Goal: Task Accomplishment & Management: Complete application form

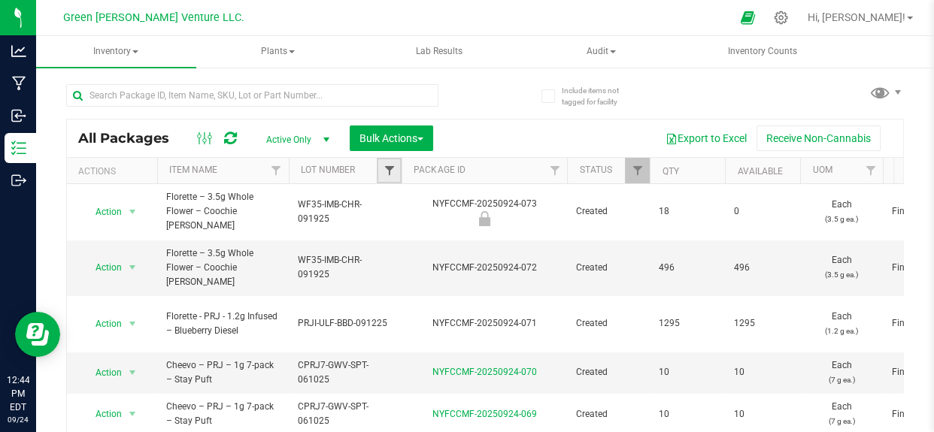
click at [384, 167] on span "Filter" at bounding box center [389, 171] width 12 height 12
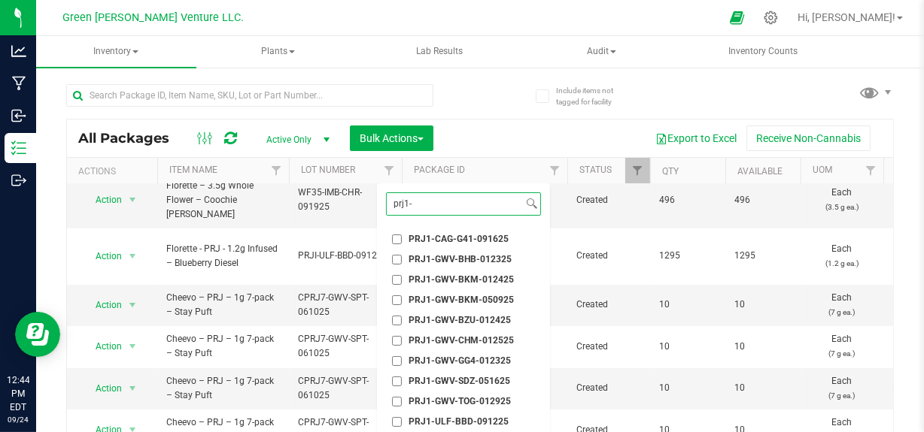
type input "prj1-"
click at [501, 129] on div "Export to Excel Receive Non-Cannabis" at bounding box center [662, 139] width 437 height 26
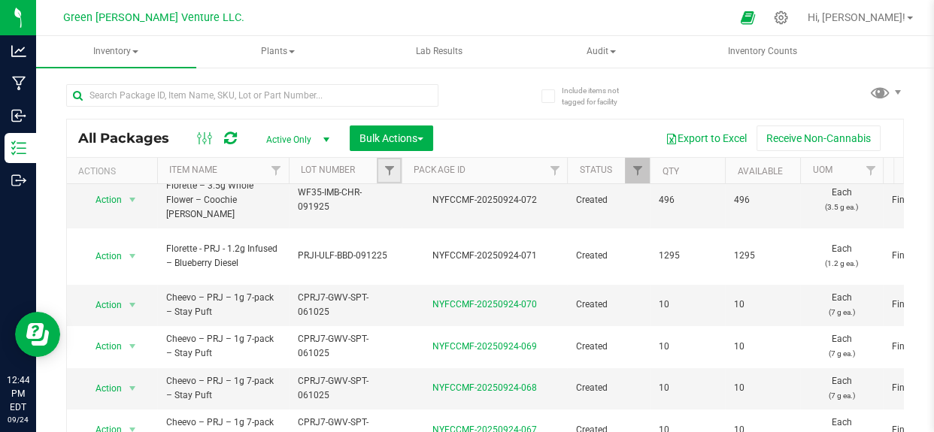
click at [395, 171] on link "Filter" at bounding box center [389, 171] width 25 height 26
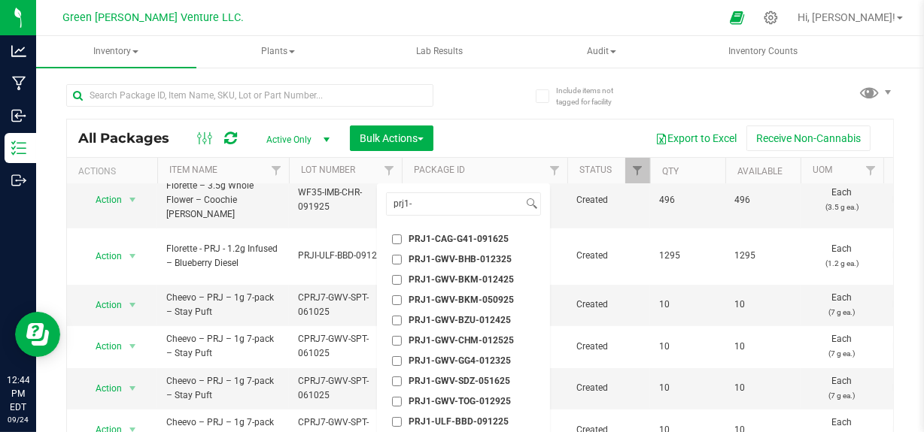
click at [436, 239] on span "PRJ1-CAG-G41-091625" at bounding box center [458, 239] width 100 height 9
click at [402, 239] on input "PRJ1-CAG-G41-091625" at bounding box center [397, 240] width 10 height 10
checkbox input "true"
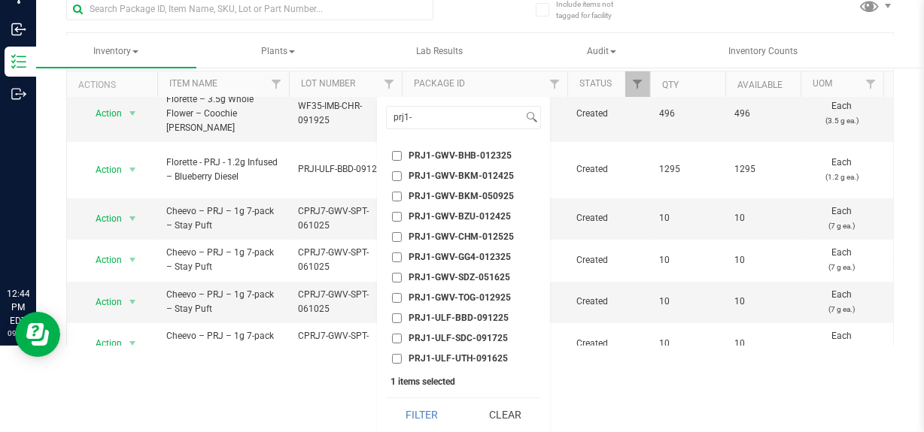
scroll to position [90, 0]
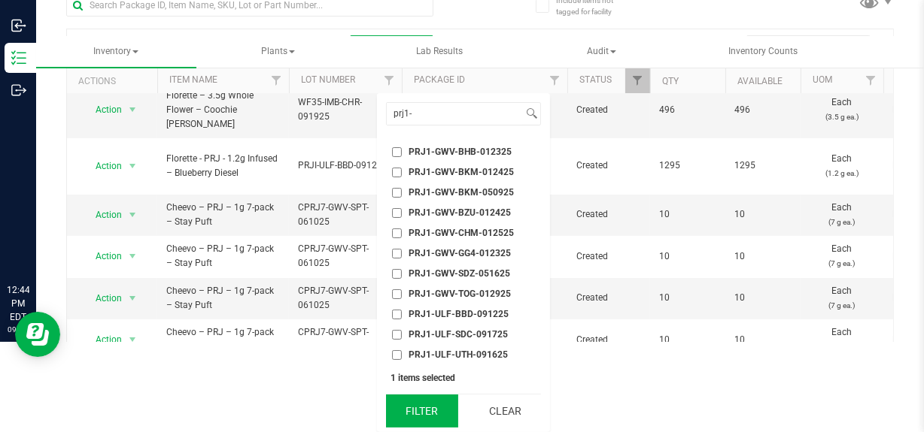
click at [417, 408] on button "Filter" at bounding box center [422, 411] width 72 height 33
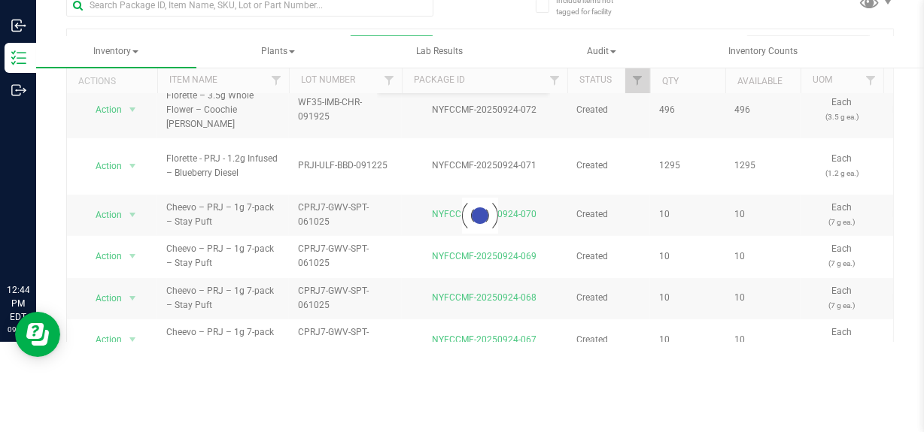
scroll to position [89, 0]
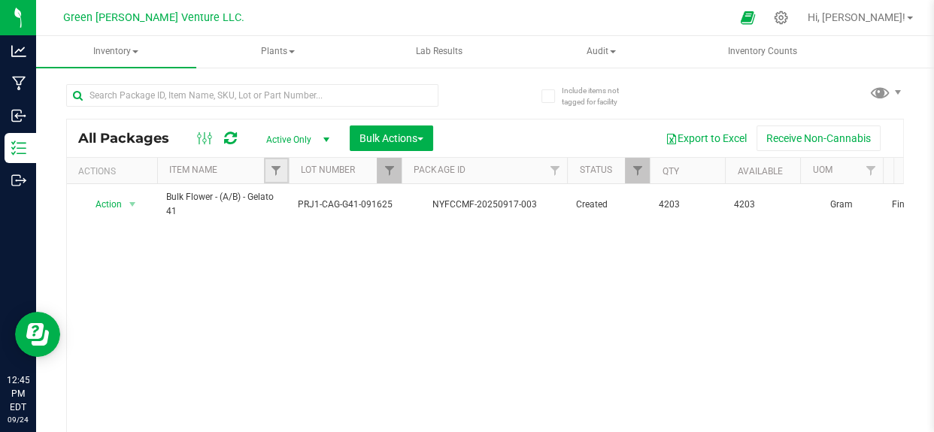
click at [284, 171] on link "Filter" at bounding box center [276, 171] width 25 height 26
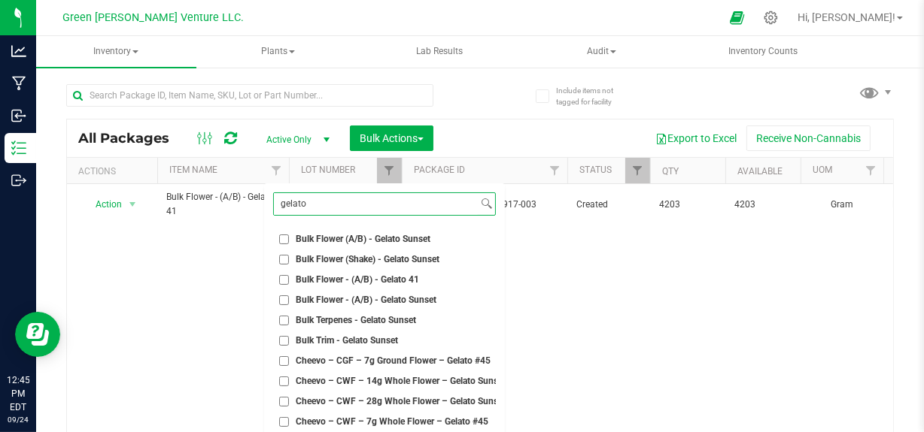
type input "gelato"
click at [115, 375] on div "Action Action Adjust qty Create package Edit attributes Global inventory Locate…" at bounding box center [480, 320] width 826 height 272
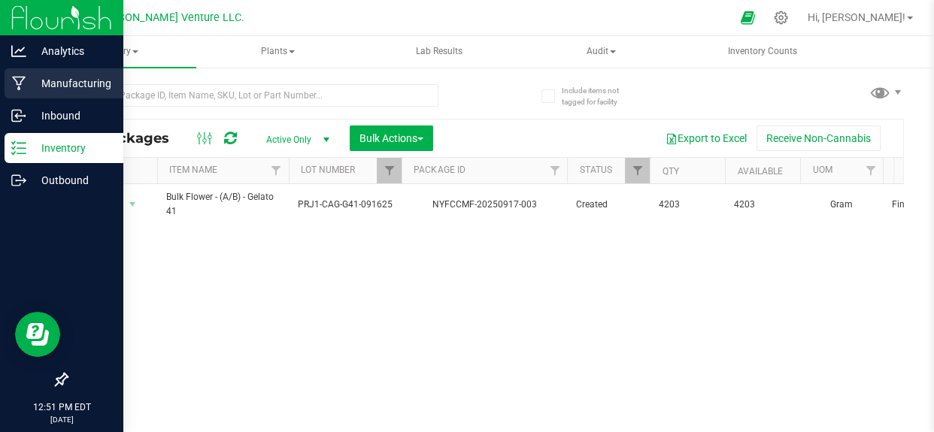
click at [55, 85] on p "Manufacturing" at bounding box center [71, 83] width 90 height 18
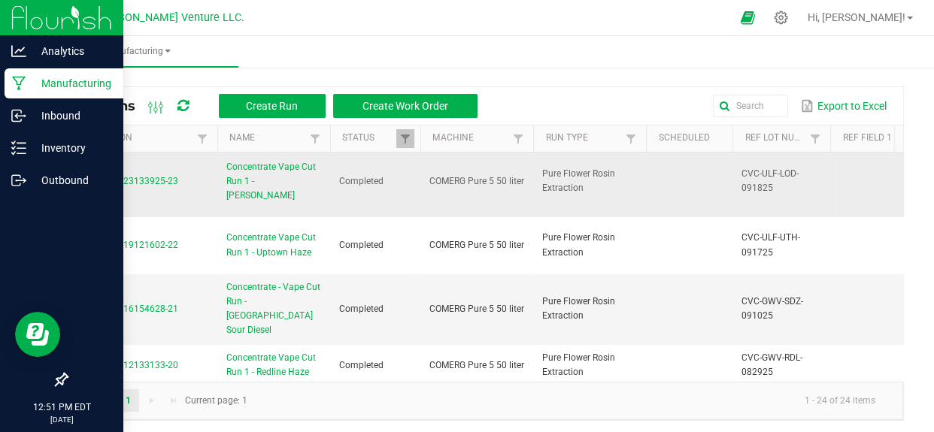
scroll to position [273, 0]
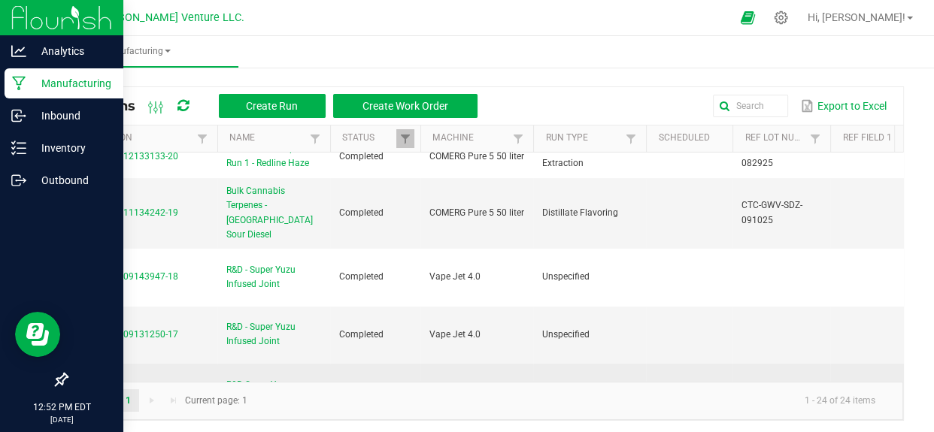
click at [117, 364] on td "MP-20250909130415-16" at bounding box center [142, 393] width 150 height 58
click at [118, 387] on span "MP-20250909130415-16" at bounding box center [127, 392] width 102 height 11
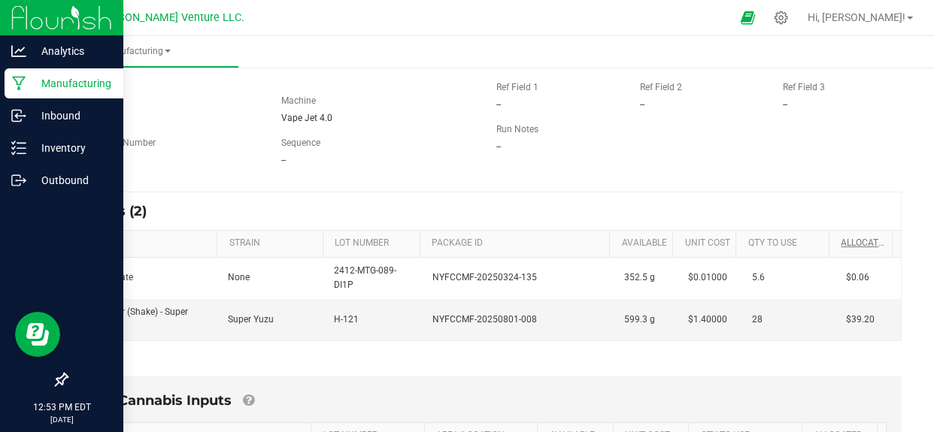
scroll to position [136, 0]
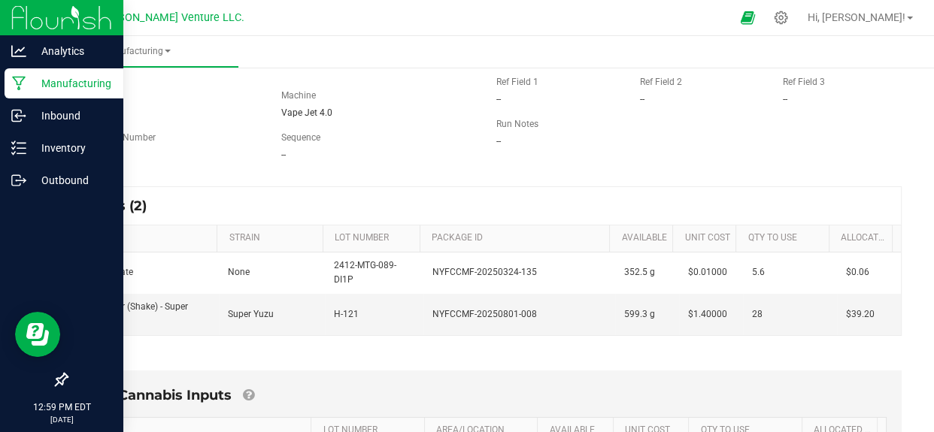
click at [51, 89] on p "Manufacturing" at bounding box center [71, 83] width 90 height 18
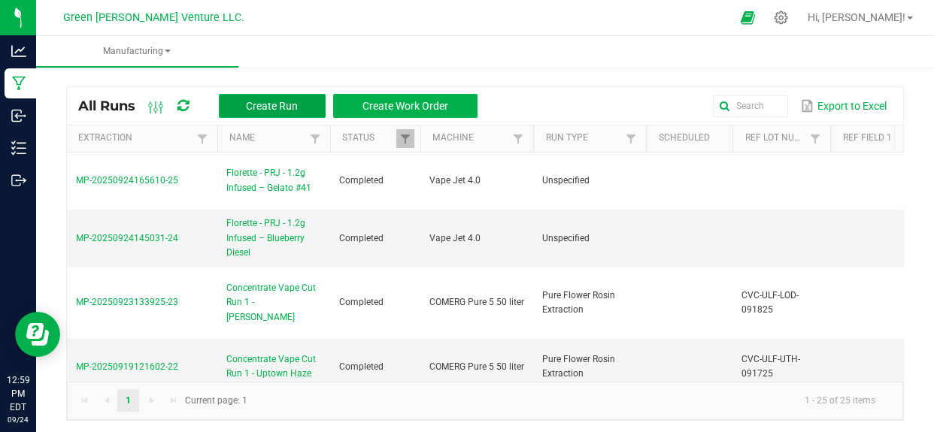
click at [253, 108] on span "Create Run" at bounding box center [272, 106] width 52 height 12
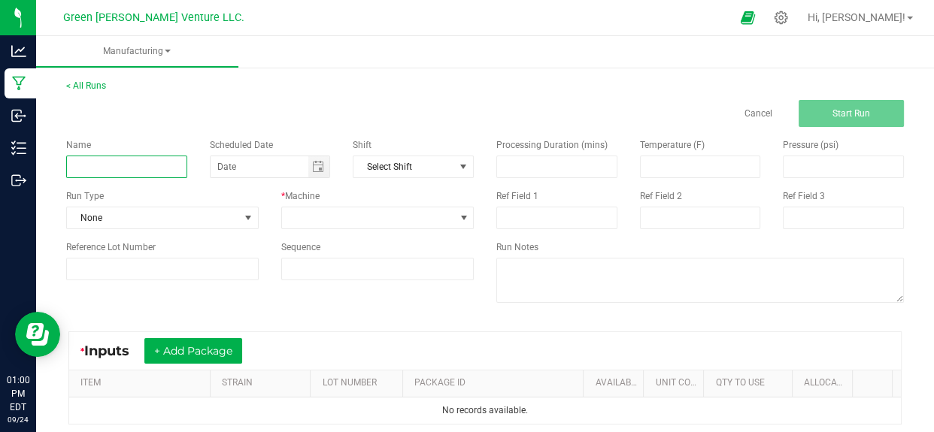
click at [138, 167] on input at bounding box center [126, 167] width 121 height 23
paste input "Florette - PRJ - 1.2g Infused – Lemon Cherry"
type input "Florette - PRJ - 1.2g Infused – Lemon Cherry"
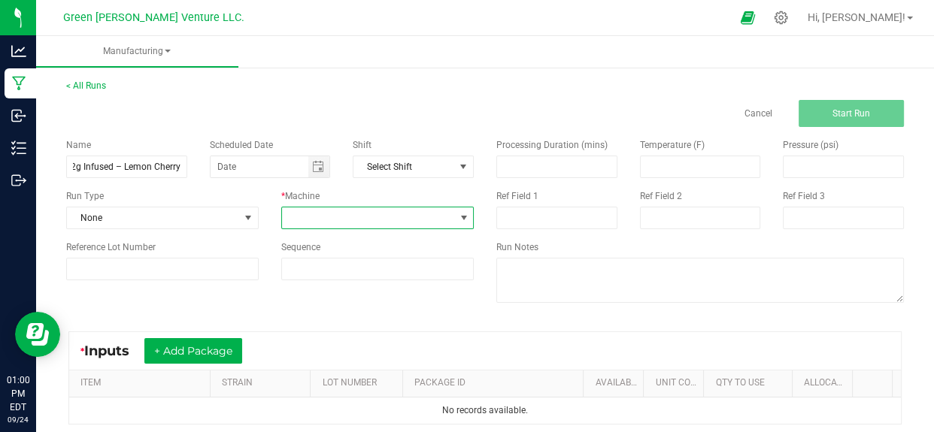
click at [333, 211] on span at bounding box center [368, 218] width 172 height 21
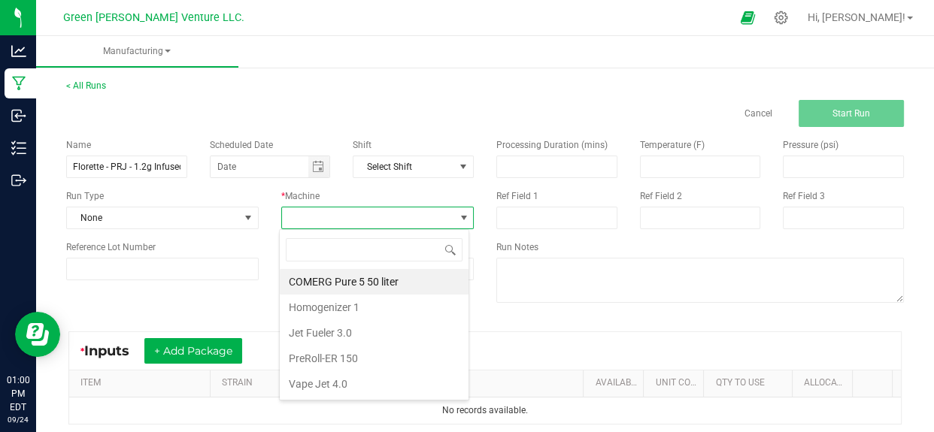
scroll to position [23, 190]
click at [329, 380] on li "Vape Jet 4.0" at bounding box center [374, 385] width 189 height 26
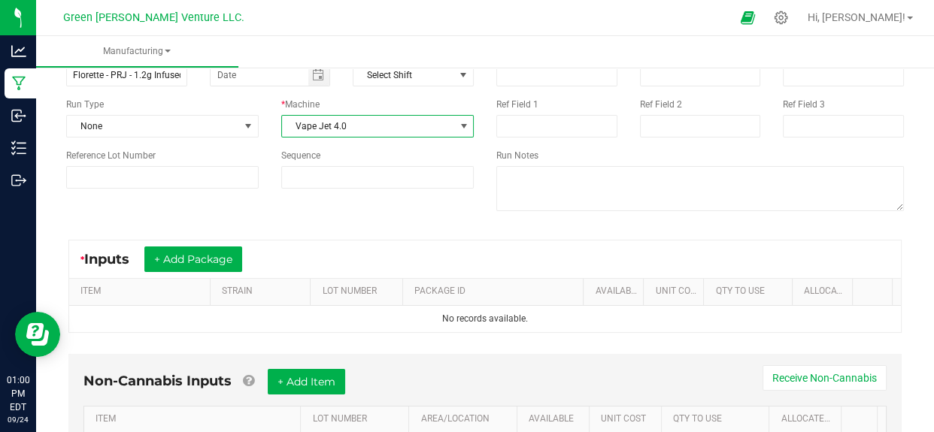
scroll to position [68, 0]
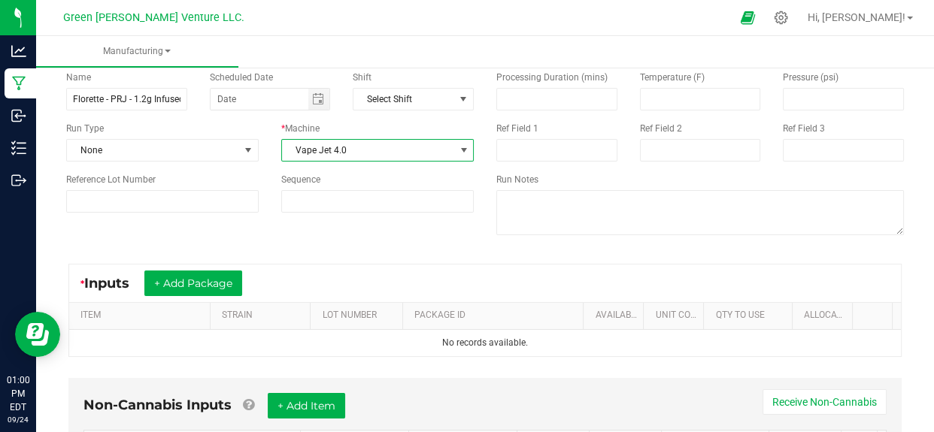
click at [399, 257] on div "* Inputs + Add Package ITEM STRAIN LOT NUMBER PACKAGE ID AVAILABLE Unit Cost QT…" at bounding box center [485, 310] width 860 height 120
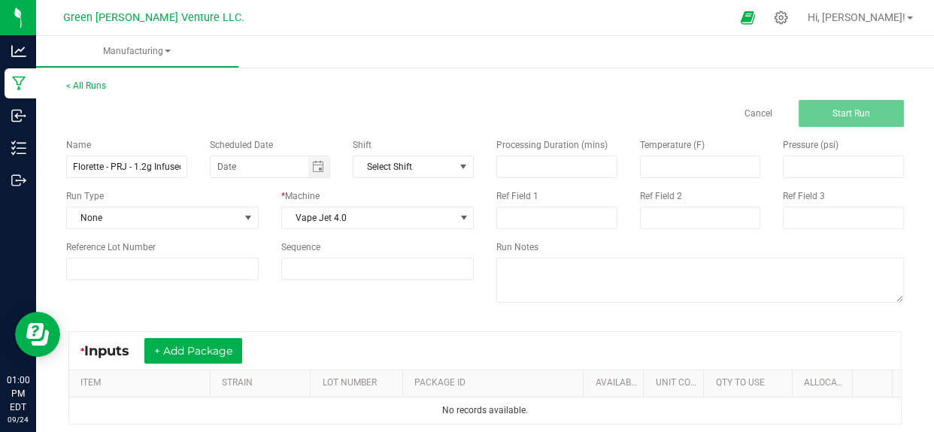
scroll to position [136, 0]
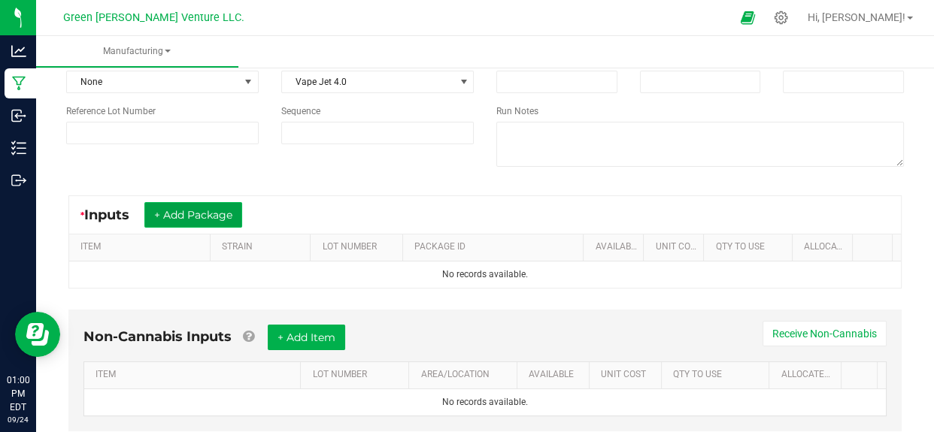
click at [201, 211] on button "+ Add Package" at bounding box center [193, 215] width 98 height 26
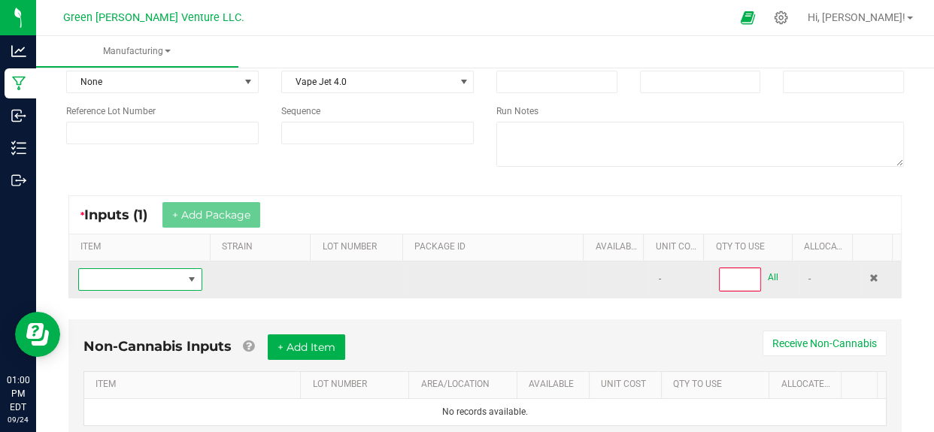
click at [163, 277] on span "NO DATA FOUND" at bounding box center [131, 279] width 104 height 21
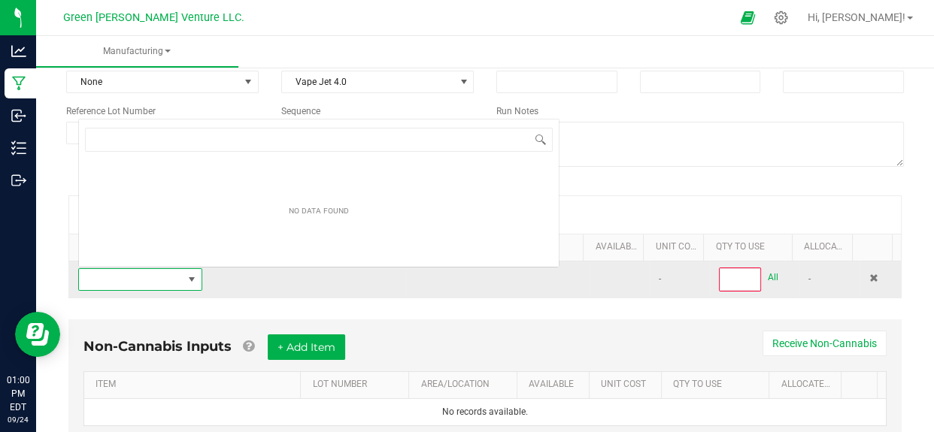
scroll to position [23, 118]
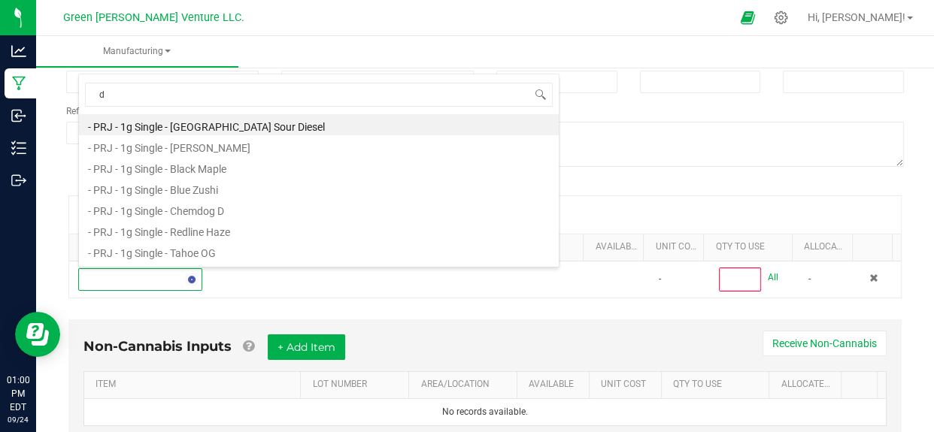
type input "di"
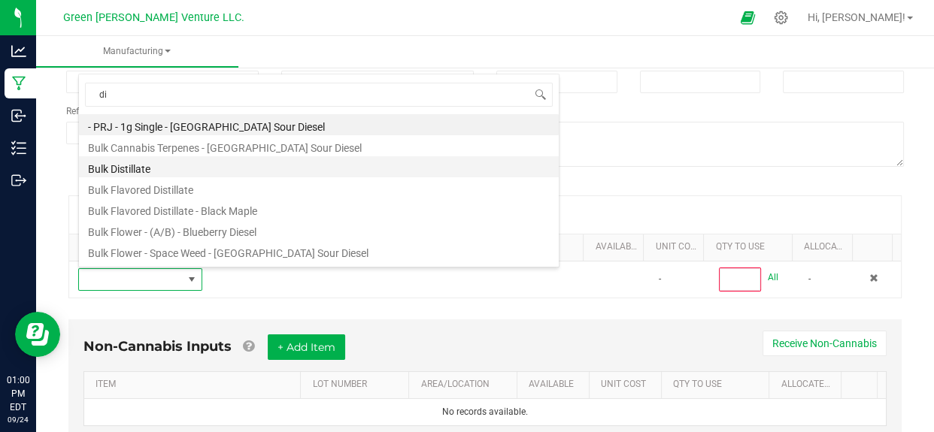
click at [128, 167] on li "Bulk Distillate" at bounding box center [319, 166] width 480 height 21
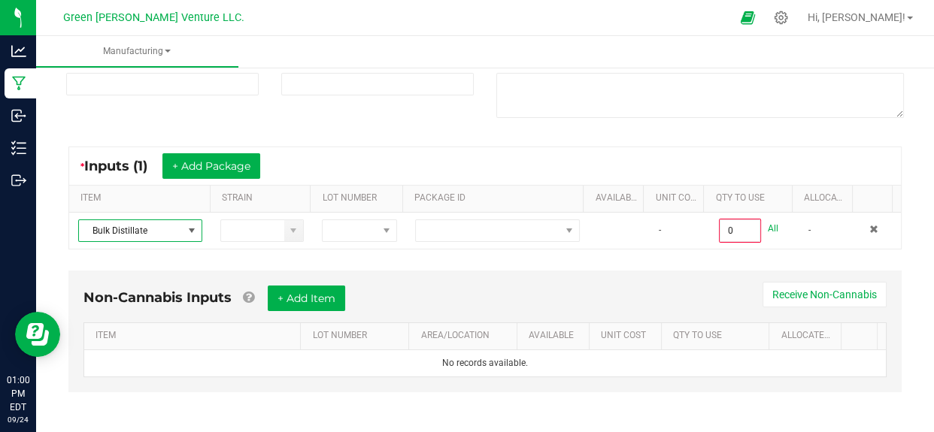
scroll to position [187, 0]
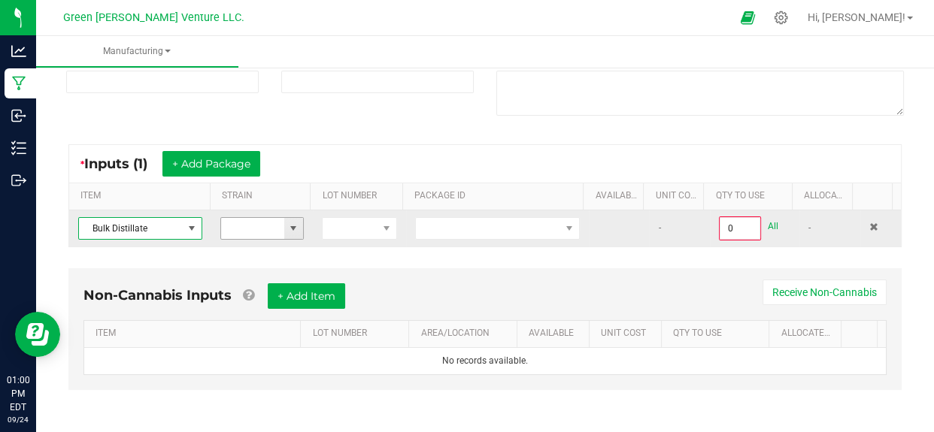
click at [291, 227] on span at bounding box center [293, 229] width 12 height 12
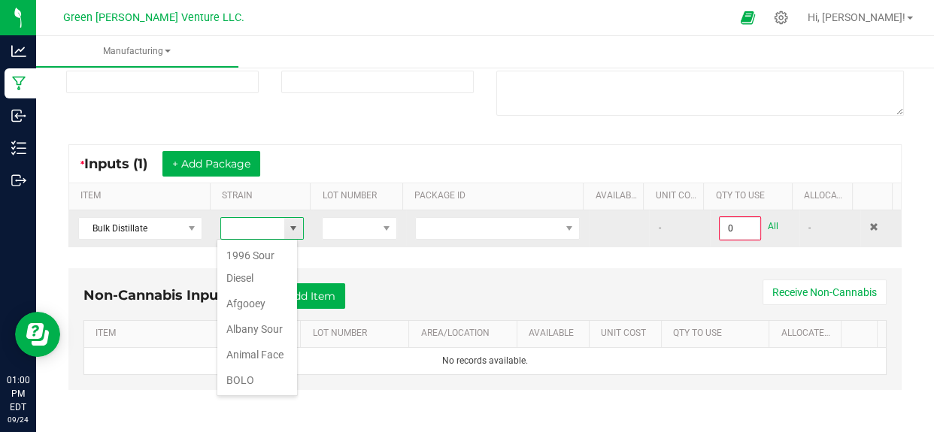
scroll to position [23, 81]
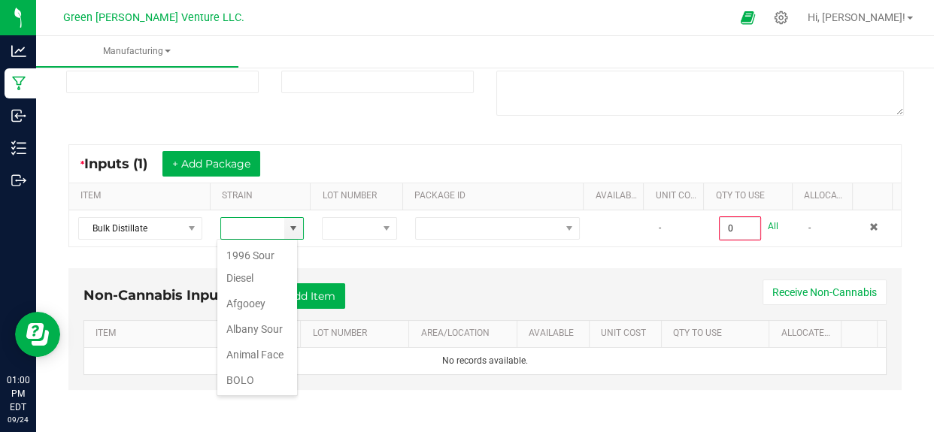
click at [416, 257] on div "* Inputs (1) + Add Package ITEM STRAIN LOT NUMBER PACKAGE ID AVAILABLE Unit Cos…" at bounding box center [485, 196] width 860 height 130
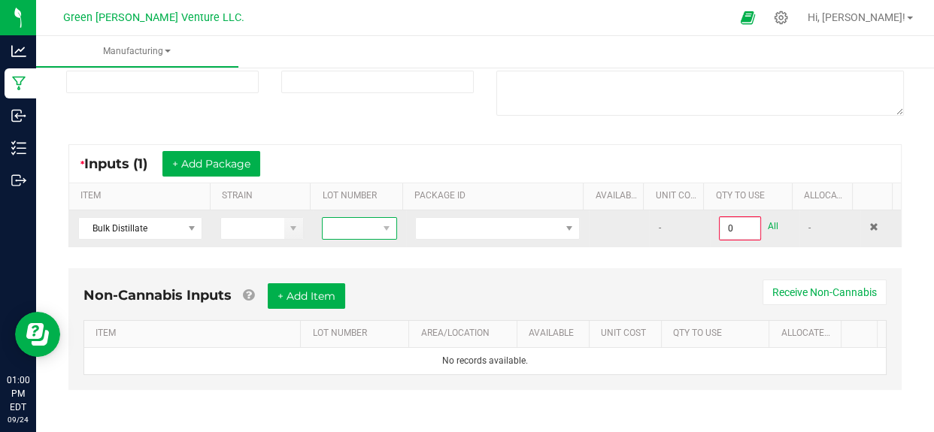
click at [378, 230] on span at bounding box center [387, 228] width 19 height 21
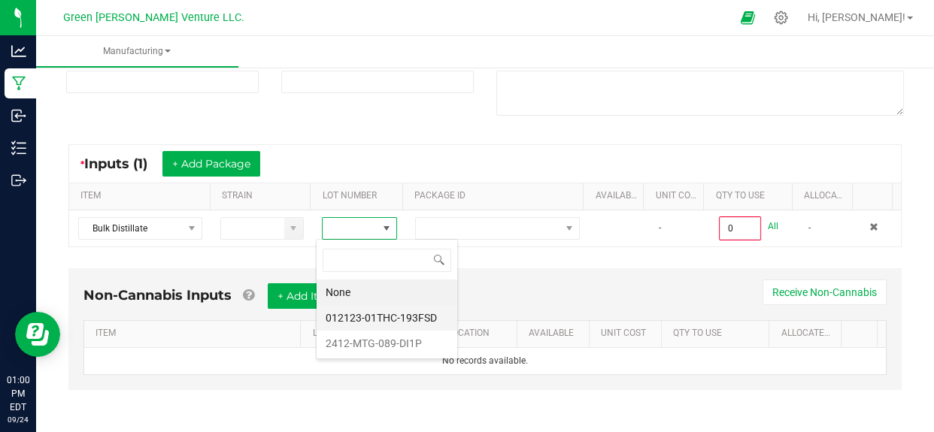
click at [383, 312] on li "012123-01THC-193FSD" at bounding box center [387, 318] width 141 height 26
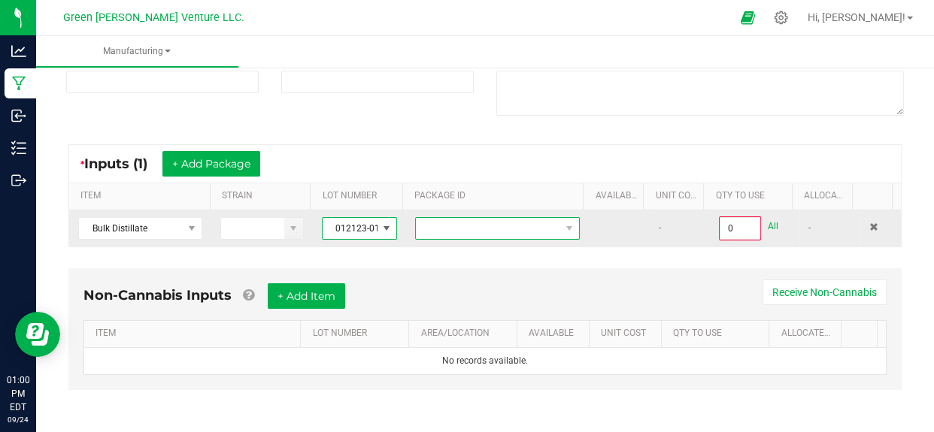
click at [452, 229] on span at bounding box center [488, 228] width 144 height 21
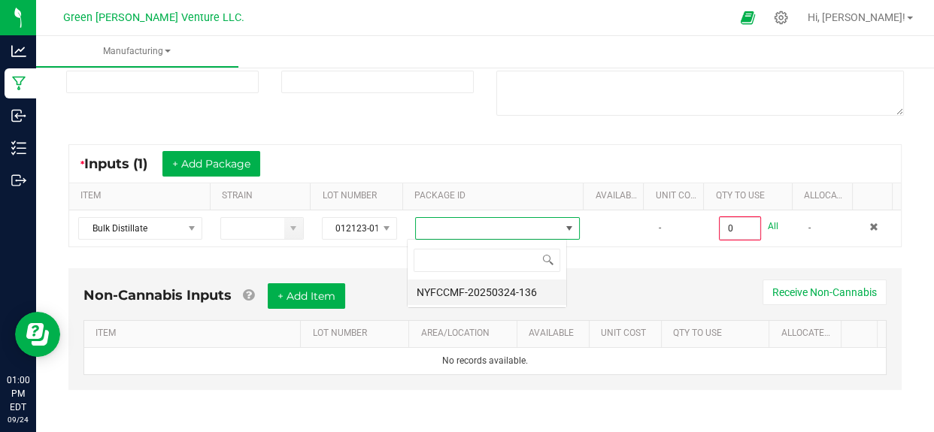
scroll to position [23, 159]
click at [462, 297] on li "NYFCCMF-20250324-136" at bounding box center [487, 293] width 159 height 26
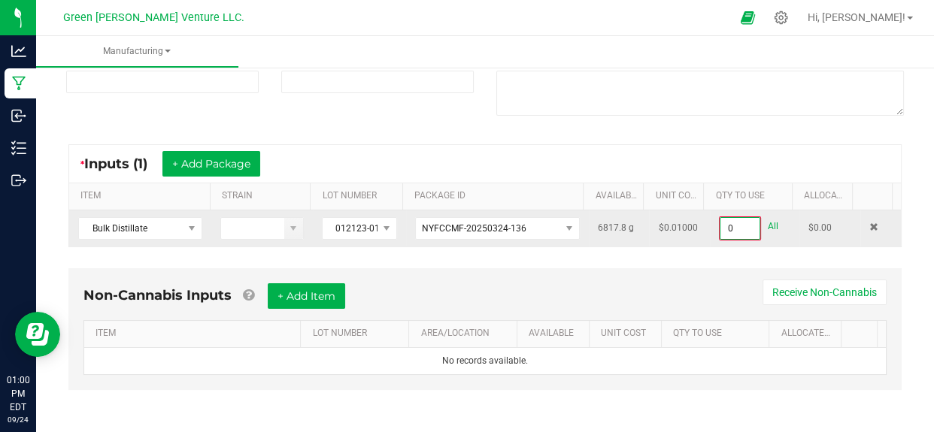
click at [720, 226] on input "0" at bounding box center [739, 228] width 38 height 21
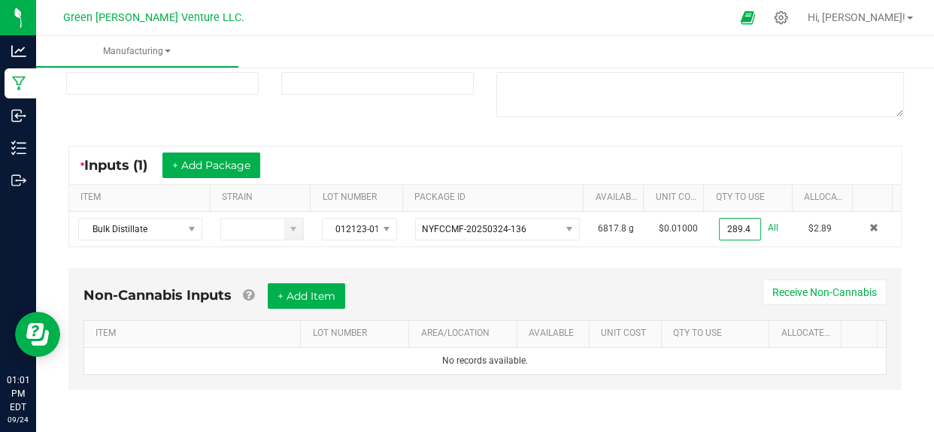
type input "289.4000 g"
click at [690, 280] on div "Non-Cannabis Inputs + Add Item Receive Non-Cannabis ITEM LOT NUMBER AREA/LOCATI…" at bounding box center [484, 329] width 833 height 122
click at [231, 171] on button "+ Add Package" at bounding box center [211, 166] width 98 height 26
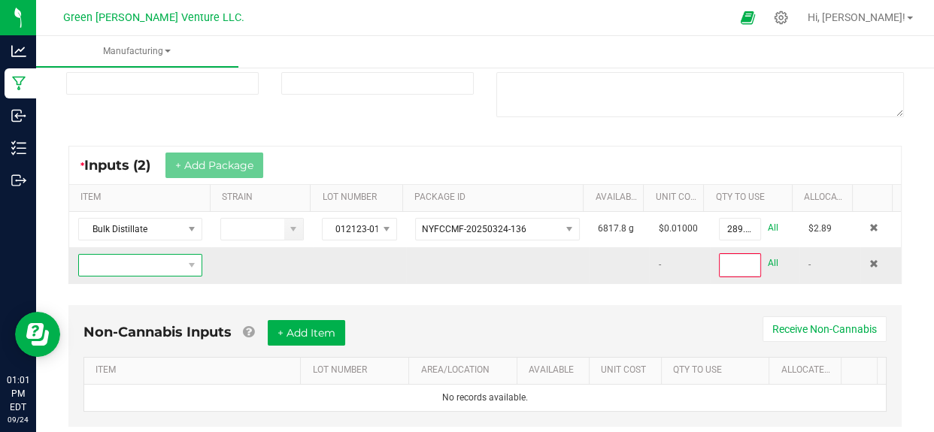
click at [147, 271] on span "NO DATA FOUND" at bounding box center [131, 265] width 104 height 21
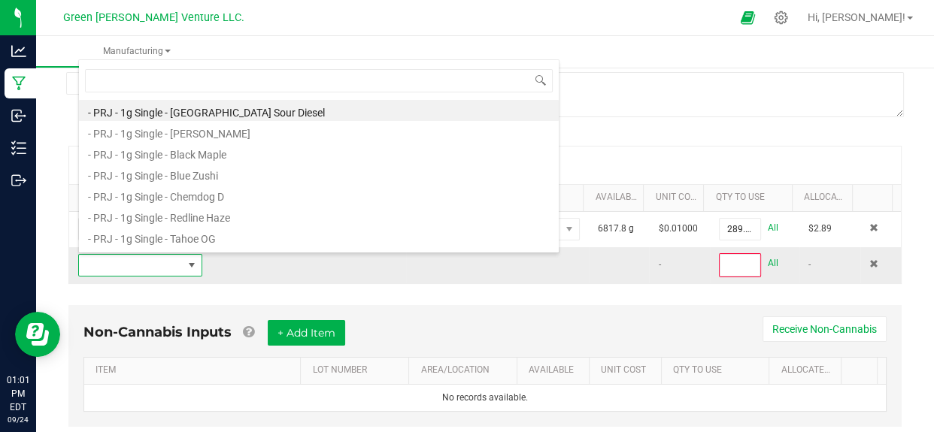
scroll to position [23, 118]
type input "lemon cherr"
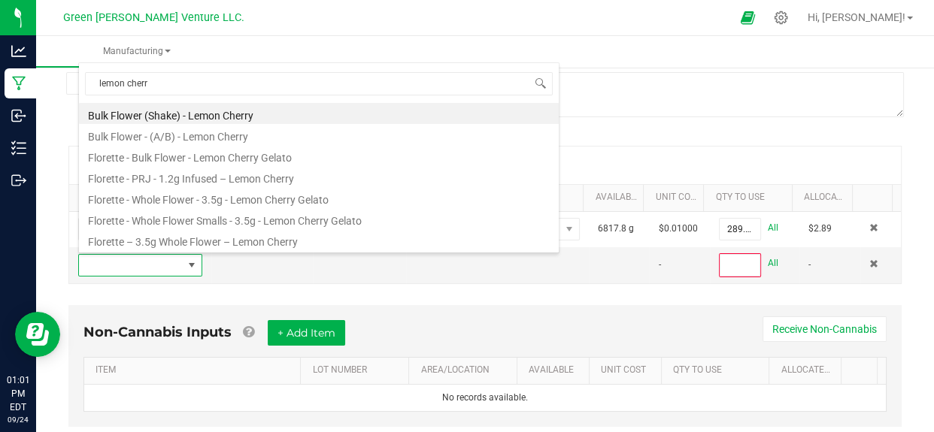
click at [684, 156] on div "* Inputs (2) + Add Package" at bounding box center [485, 166] width 832 height 38
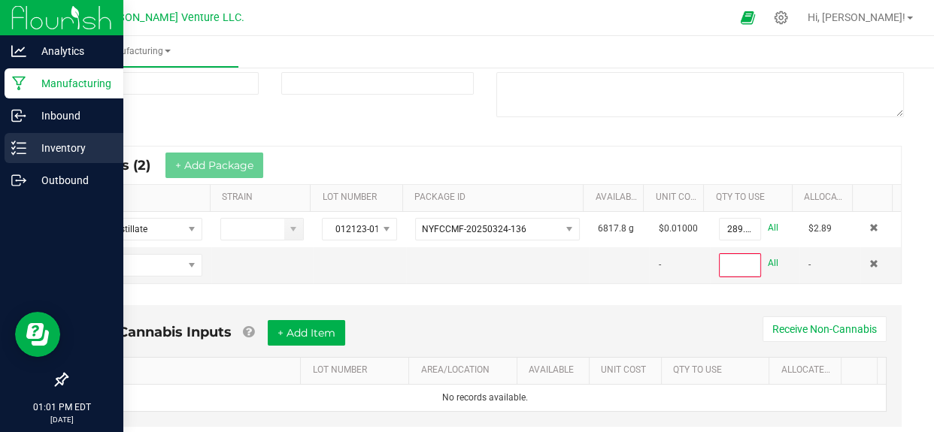
click at [66, 153] on p "Inventory" at bounding box center [71, 148] width 90 height 18
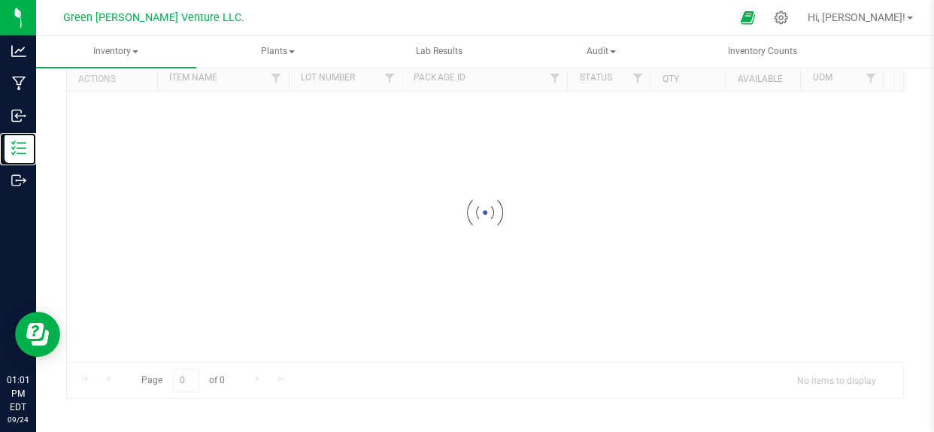
scroll to position [92, 0]
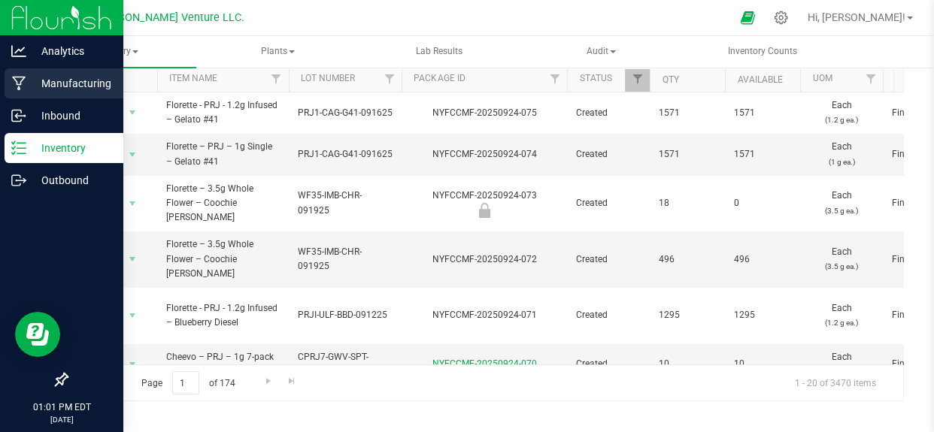
click at [60, 79] on p "Manufacturing" at bounding box center [71, 83] width 90 height 18
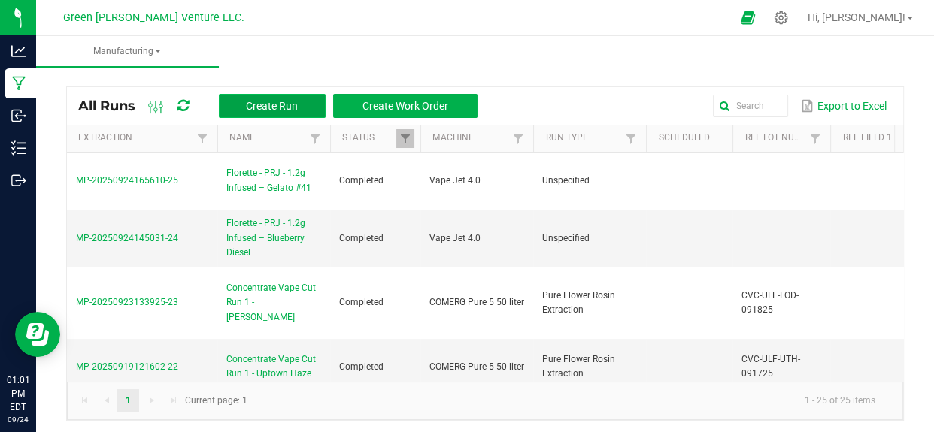
click at [281, 114] on button "Create Run" at bounding box center [272, 106] width 107 height 24
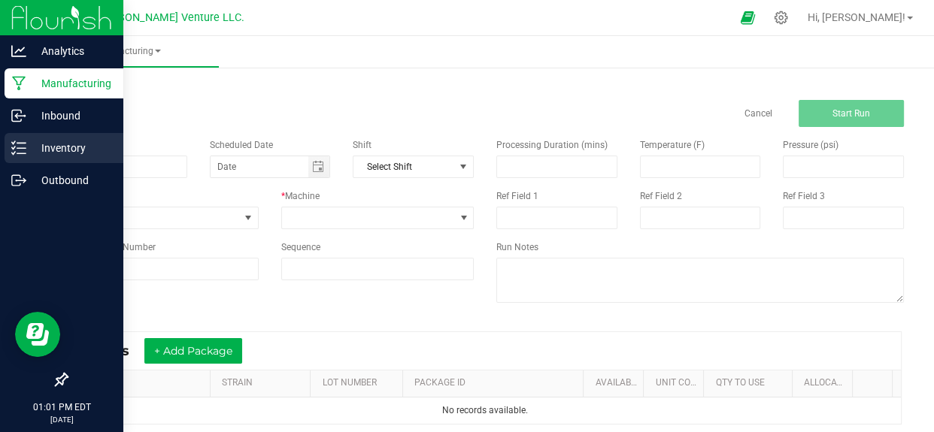
click at [49, 156] on p "Inventory" at bounding box center [71, 148] width 90 height 18
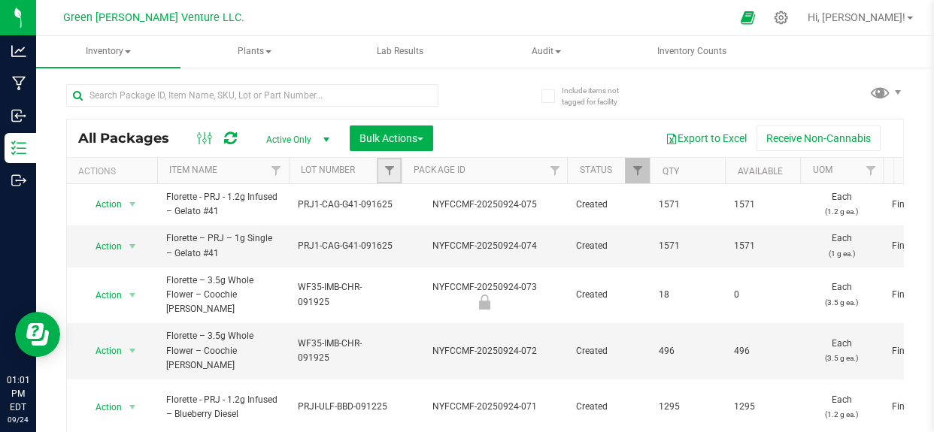
click at [396, 165] on link "Filter" at bounding box center [389, 171] width 25 height 26
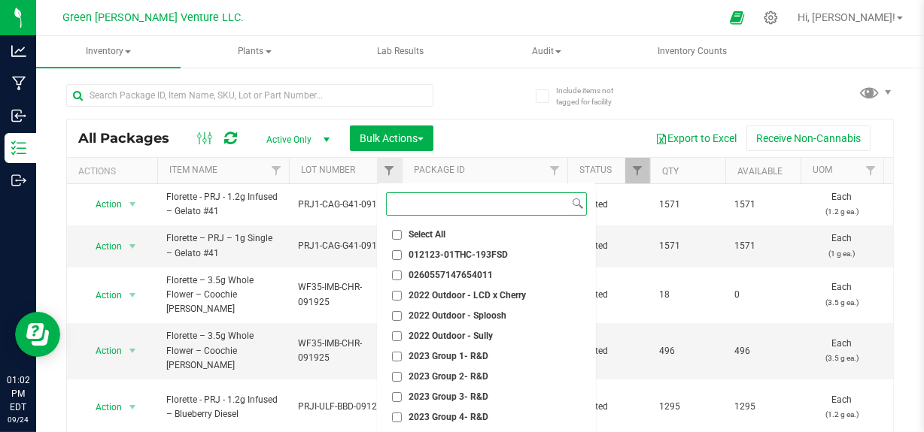
paste input "Florette - PRJ - 1.2g Infused – Lemon Cherry"
type input "Florette - PRJ - 1.2g Infused – Lemon Cherry"
click at [278, 165] on span "Filter" at bounding box center [276, 171] width 12 height 12
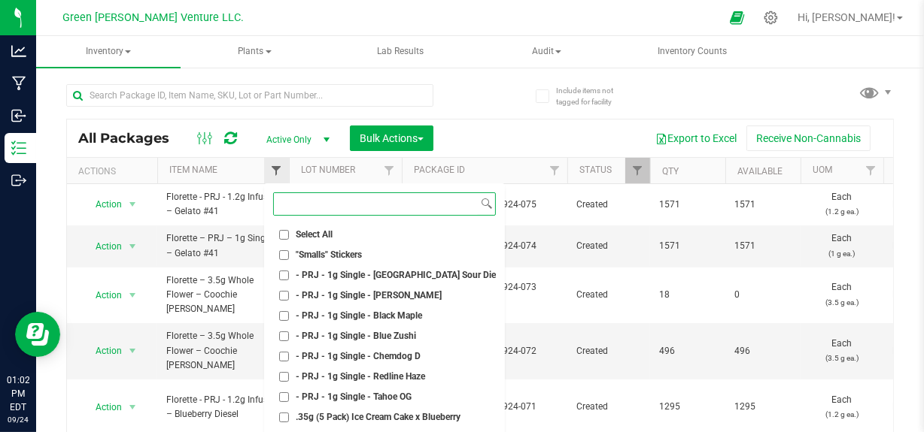
paste input "Florette - PRJ - 1.2g Infused – Lemon Cherry"
type input "Florette - PRJ - 1.2g Infused – Lemon Cherry"
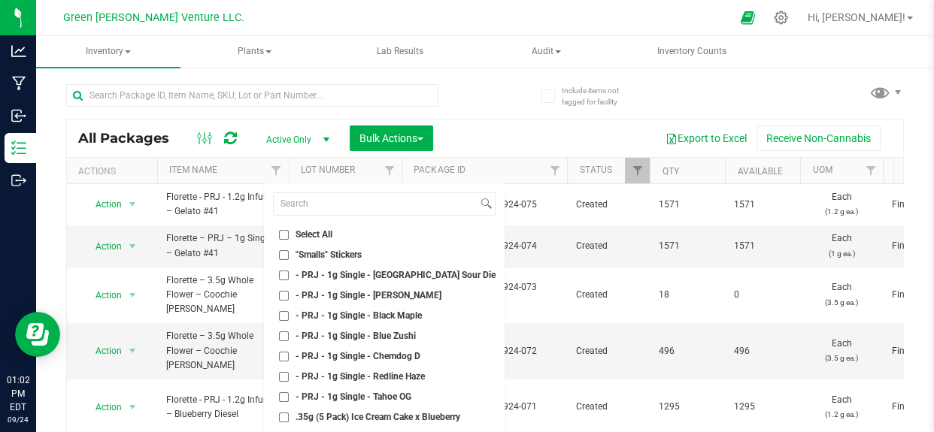
click at [489, 103] on div "All Packages Active Only Active Only Lab Samples Locked All Bulk Actions Add to…" at bounding box center [485, 281] width 838 height 423
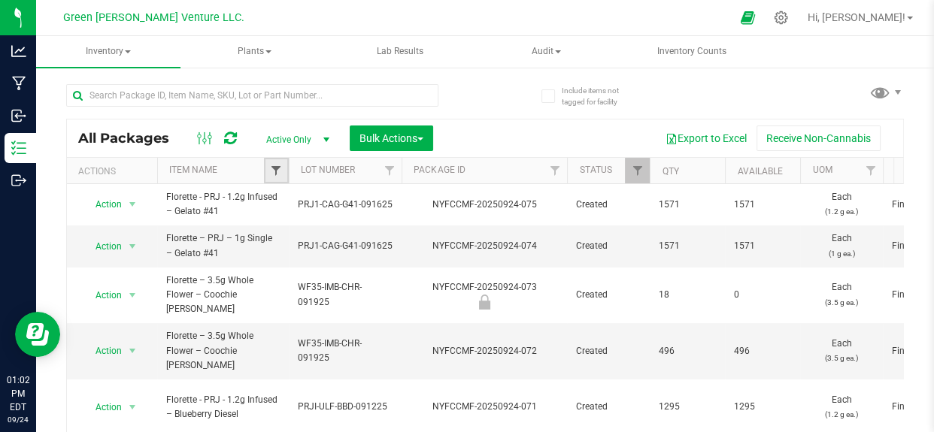
click at [273, 168] on span "Filter" at bounding box center [276, 171] width 12 height 12
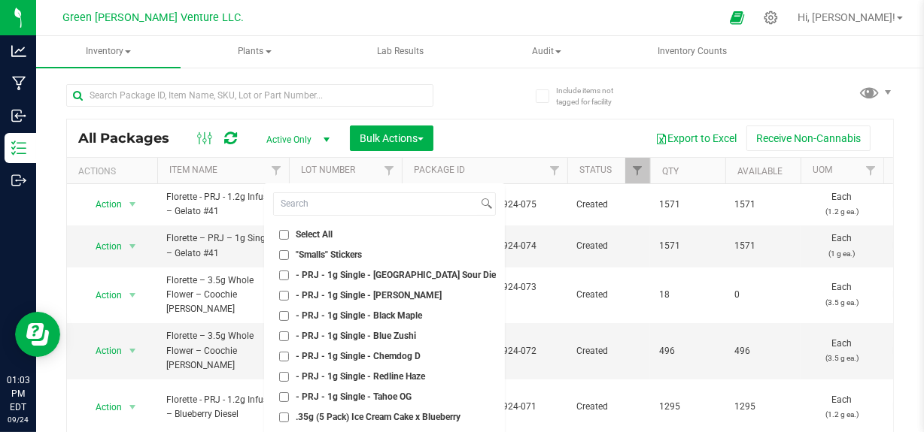
click at [472, 96] on div at bounding box center [273, 95] width 414 height 48
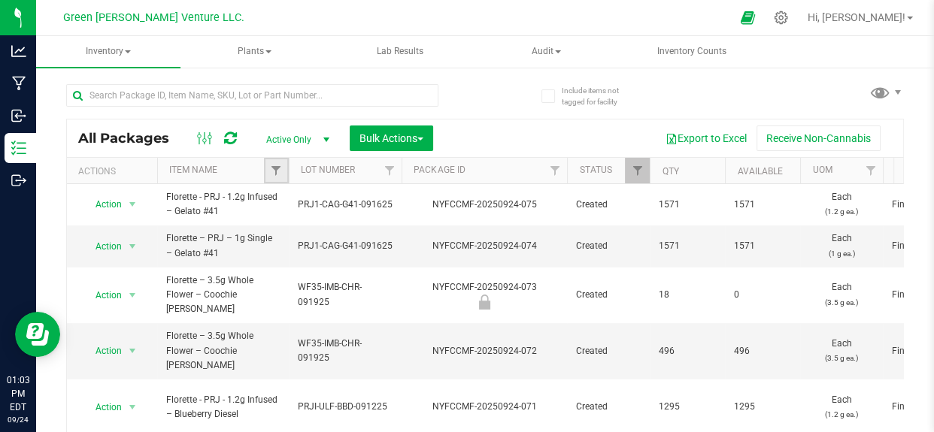
click at [279, 177] on link "Filter" at bounding box center [276, 171] width 25 height 26
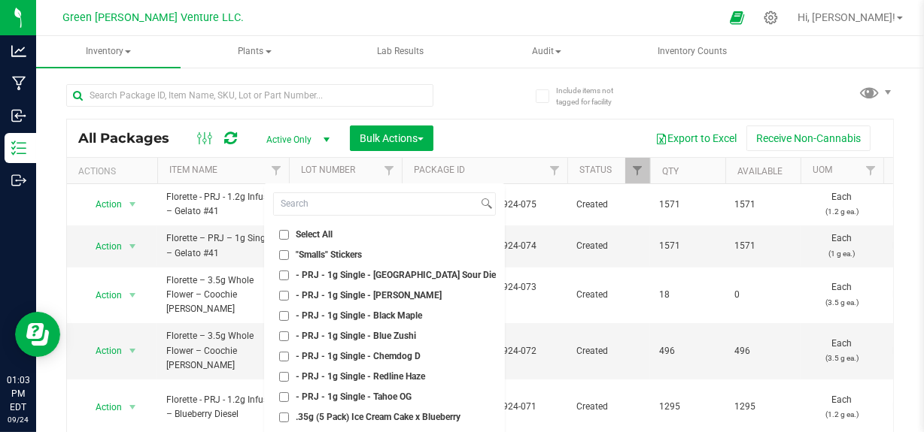
click at [511, 144] on div "Export to Excel Receive Non-Cannabis" at bounding box center [662, 139] width 437 height 26
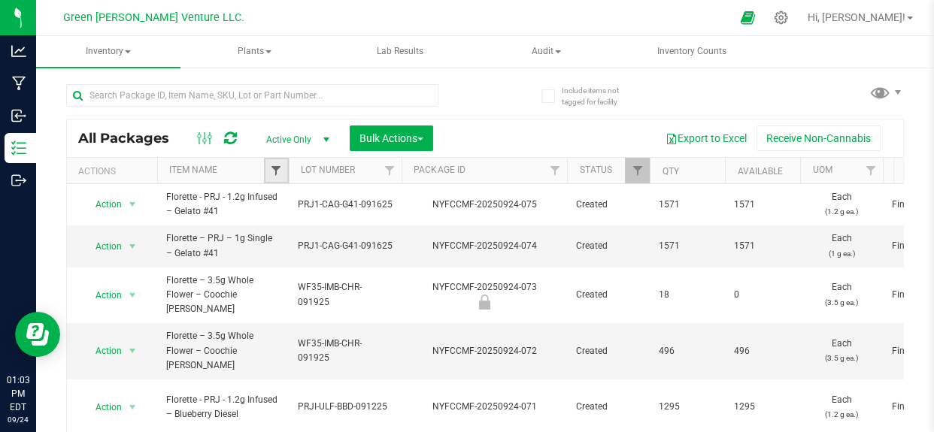
click at [271, 175] on span "Filter" at bounding box center [276, 171] width 12 height 12
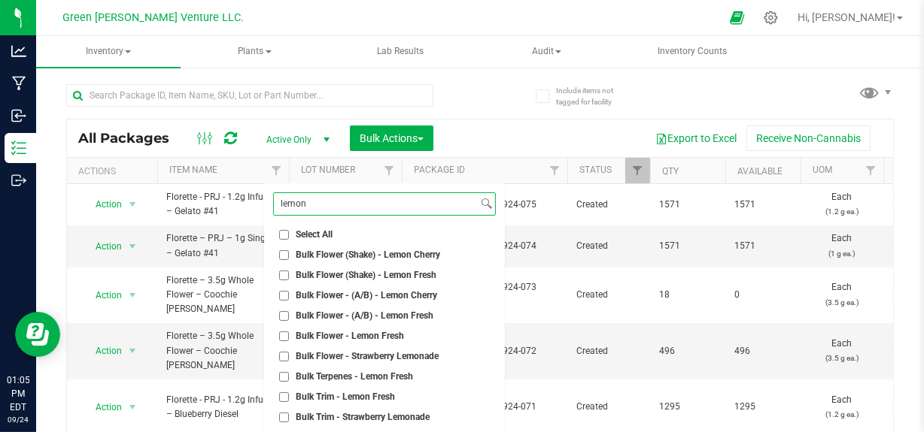
type input "lemon"
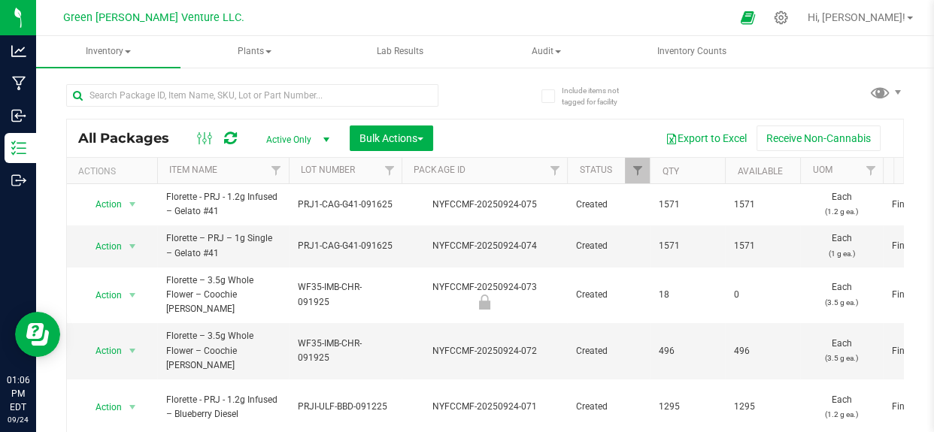
click at [905, 120] on div "Include items not tagged for facility All Packages Active Only Active Only Lab …" at bounding box center [485, 295] width 898 height 459
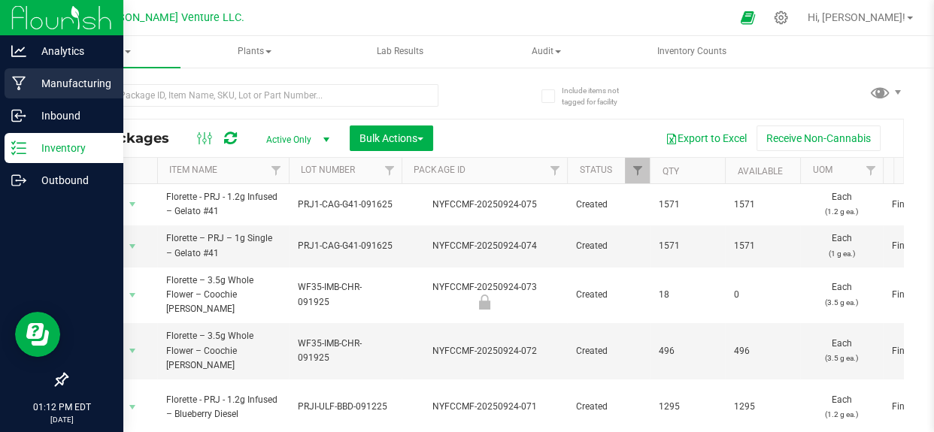
click at [36, 88] on p "Manufacturing" at bounding box center [71, 83] width 90 height 18
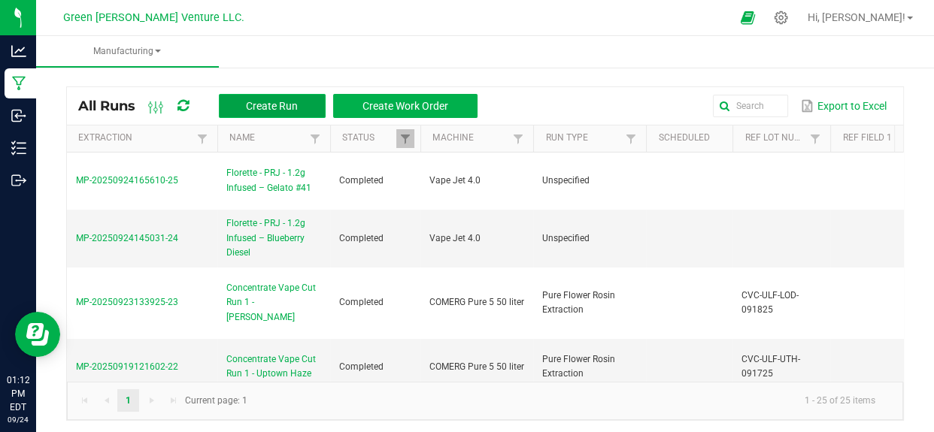
click at [298, 114] on button "Create Run" at bounding box center [272, 106] width 107 height 24
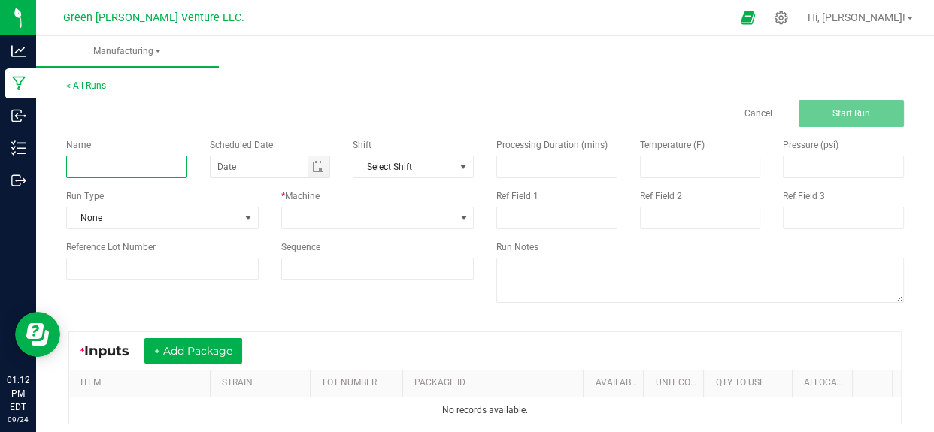
click at [147, 163] on input at bounding box center [126, 167] width 121 height 23
paste input "Florette - PRJ - 1.2g Infused – Lemon Cherry"
type input "Florette - PRJ - 1.2g Infused – Lemon Cherry"
click at [272, 112] on div "Cancel Start Run" at bounding box center [485, 113] width 860 height 27
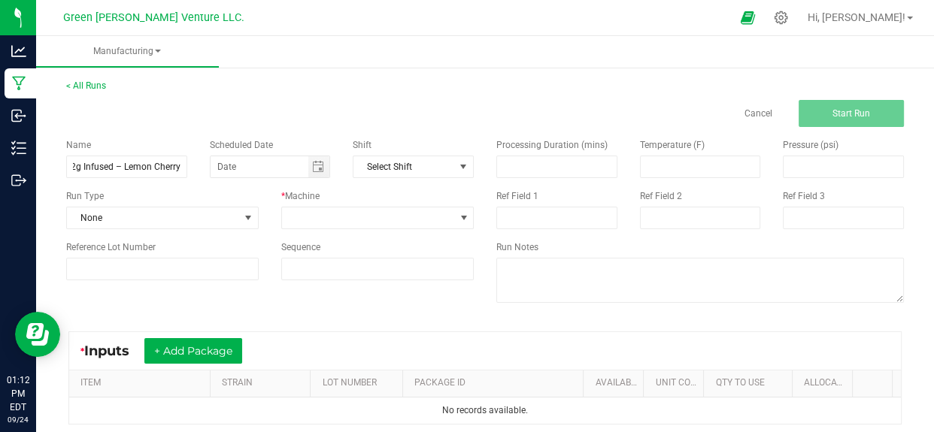
scroll to position [0, 0]
click at [332, 211] on span at bounding box center [368, 218] width 172 height 21
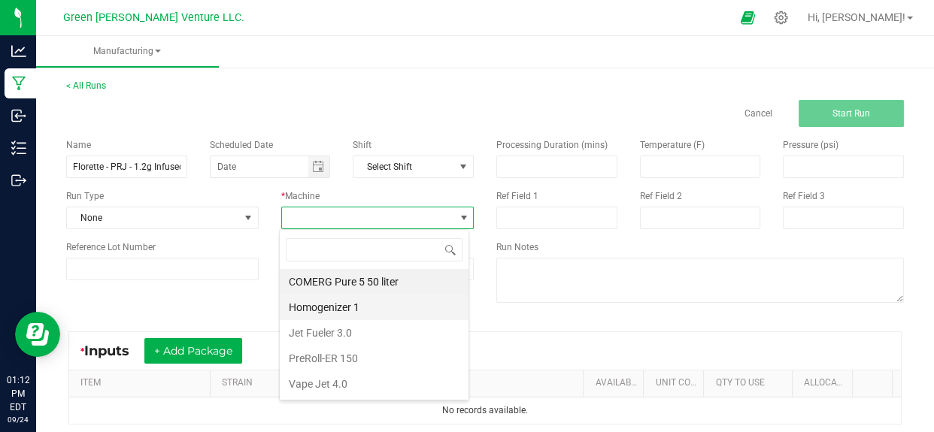
scroll to position [23, 190]
click at [299, 399] on div "COMERG Pure 5 50 liter Homogenizer 1 Jet Fueler 3.0 PreRoll-ER 150 Vape Jet 4.0" at bounding box center [374, 314] width 190 height 171
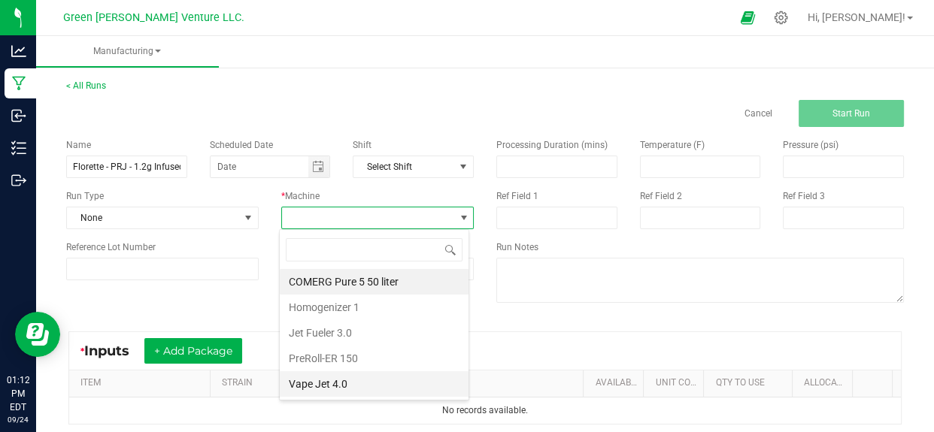
click at [318, 375] on li "Vape Jet 4.0" at bounding box center [374, 385] width 189 height 26
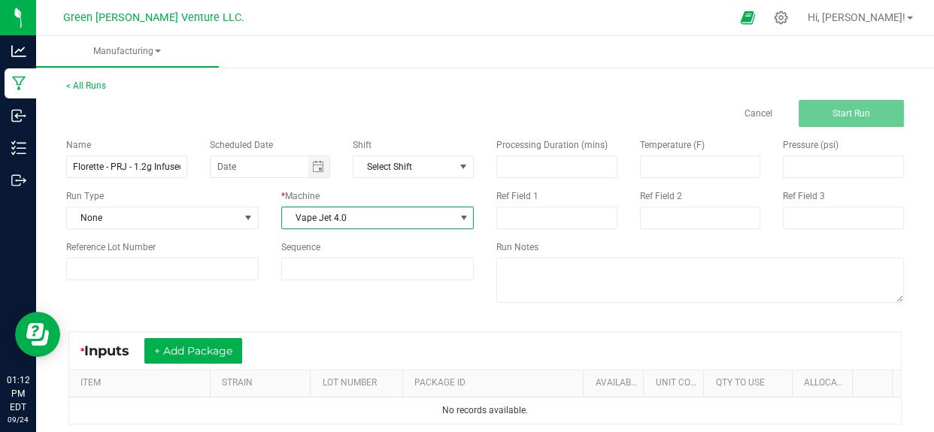
click at [235, 302] on div "Name [PERSON_NAME] - PRJ - 1.2g Infused – Lemon Cherry Scheduled Date Shift Sel…" at bounding box center [485, 222] width 860 height 191
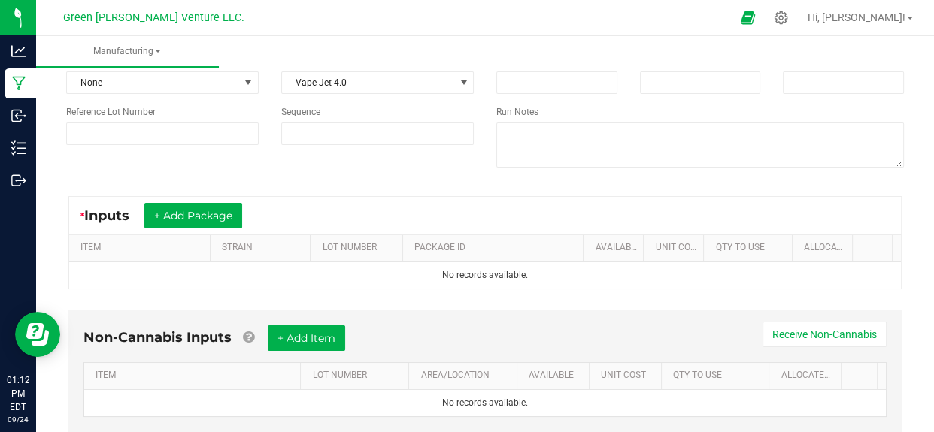
scroll to position [136, 0]
click at [220, 220] on button "+ Add Package" at bounding box center [193, 215] width 98 height 26
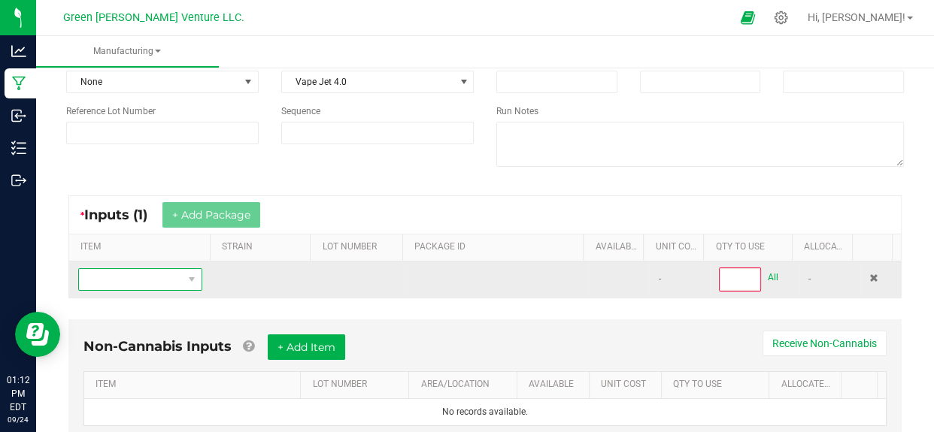
click at [166, 281] on span "NO DATA FOUND" at bounding box center [131, 279] width 104 height 21
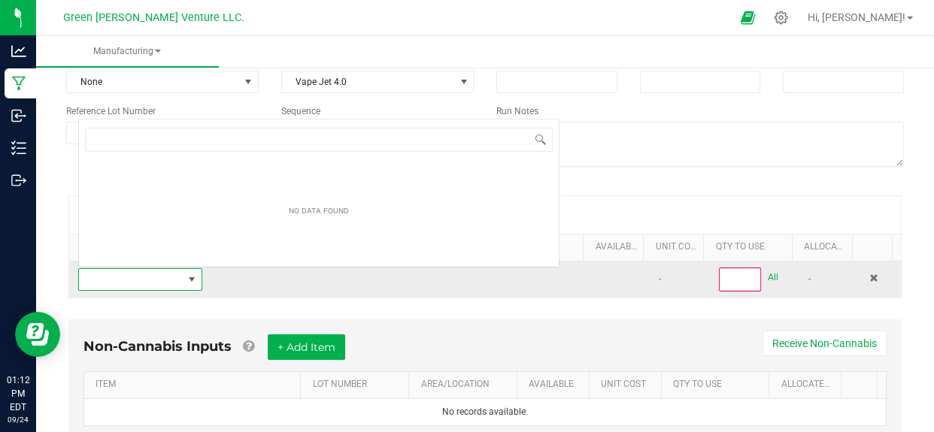
scroll to position [23, 118]
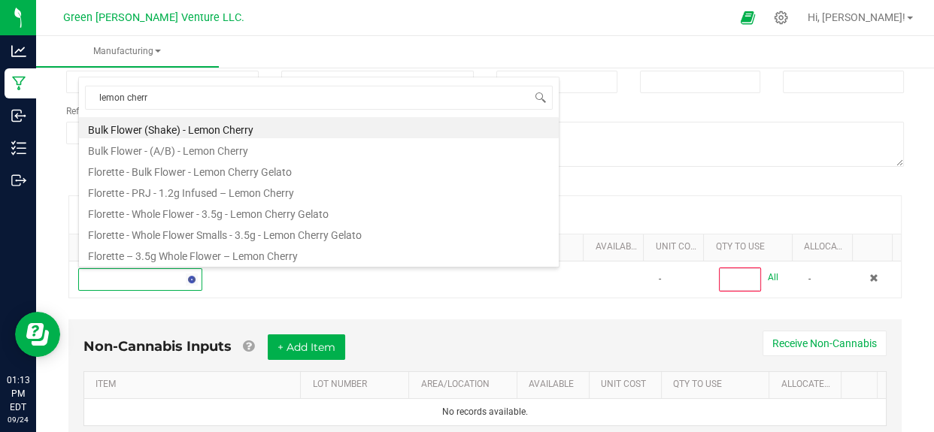
type input "lemon cherry"
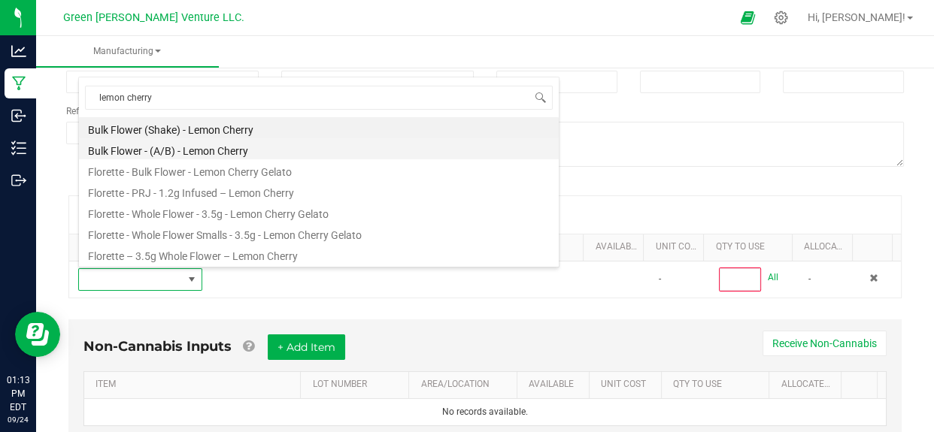
click at [190, 148] on li "Bulk Flower - (A/B) - Lemon Cherry" at bounding box center [319, 148] width 480 height 21
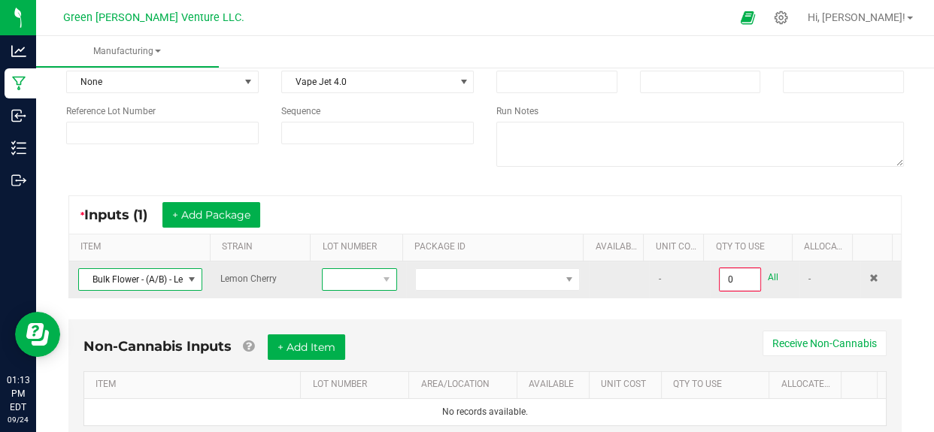
click at [360, 273] on span at bounding box center [350, 279] width 55 height 21
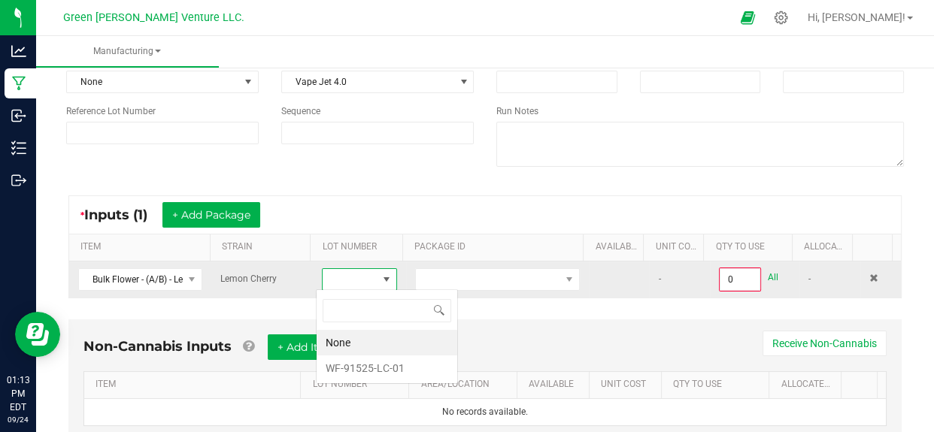
scroll to position [23, 72]
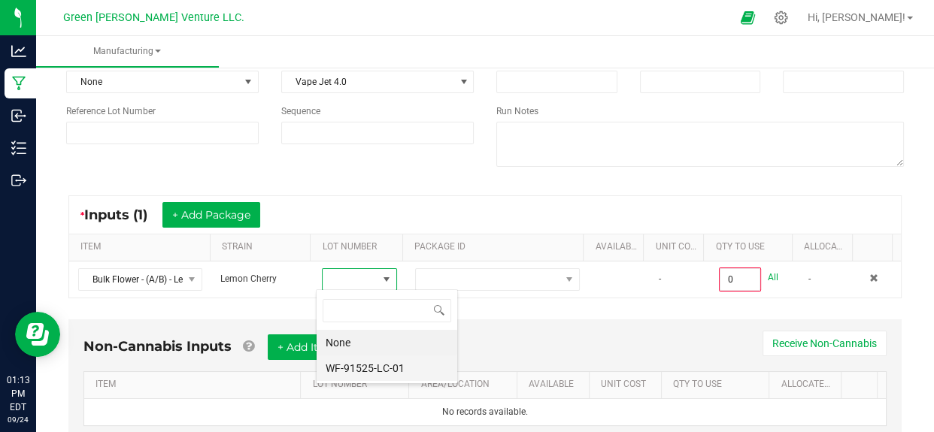
click at [354, 374] on li "WF-91525-LC-01" at bounding box center [387, 369] width 141 height 26
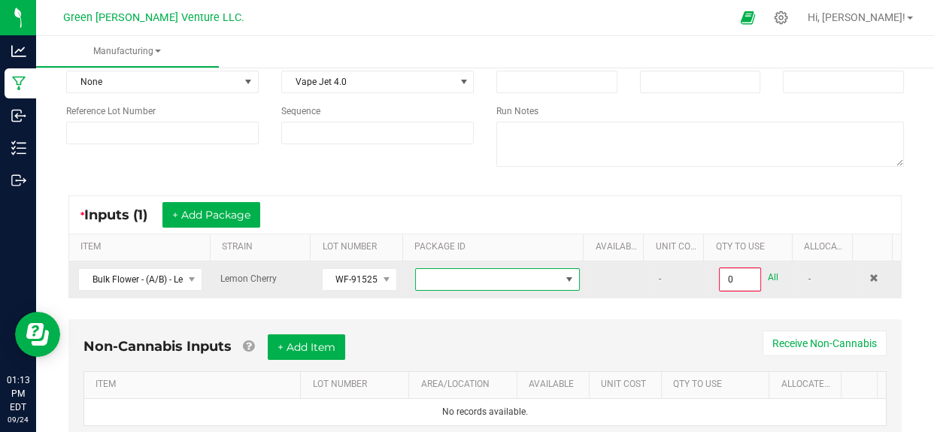
click at [441, 278] on span at bounding box center [488, 279] width 144 height 21
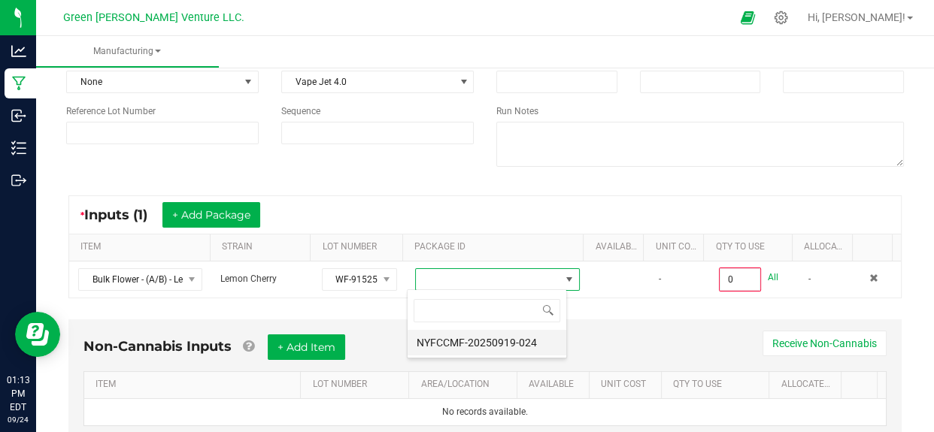
click at [451, 346] on li "NYFCCMF-20250919-024" at bounding box center [487, 343] width 159 height 26
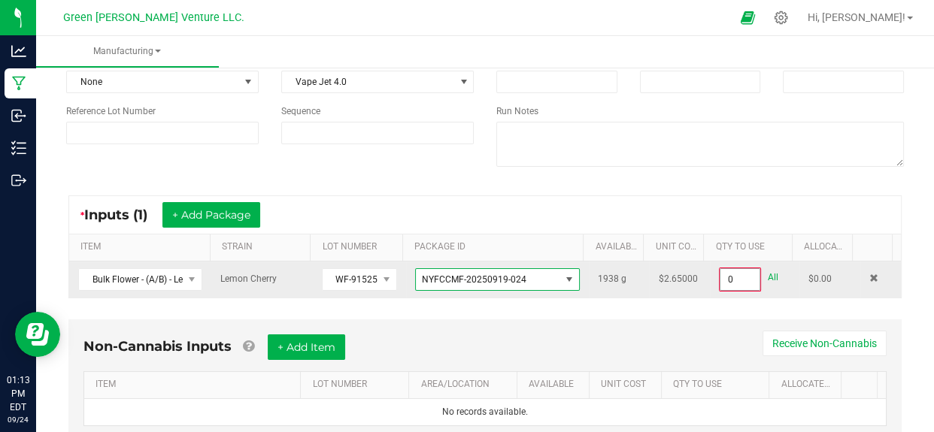
click at [720, 274] on input "0" at bounding box center [739, 279] width 38 height 21
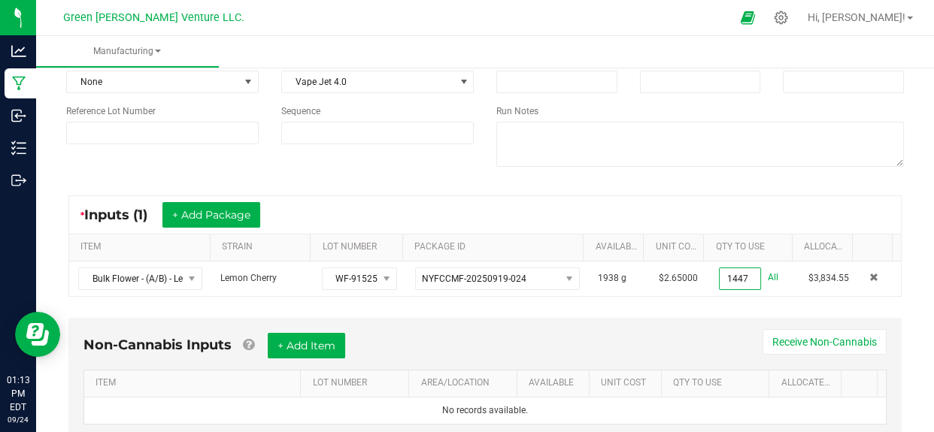
type input "1447.0000 g"
click at [666, 311] on div "Non-Cannabis Inputs + Add Item Receive Non-Cannabis ITEM LOT NUMBER AREA/LOCATI…" at bounding box center [485, 390] width 860 height 158
click at [230, 211] on button "+ Add Package" at bounding box center [211, 215] width 98 height 26
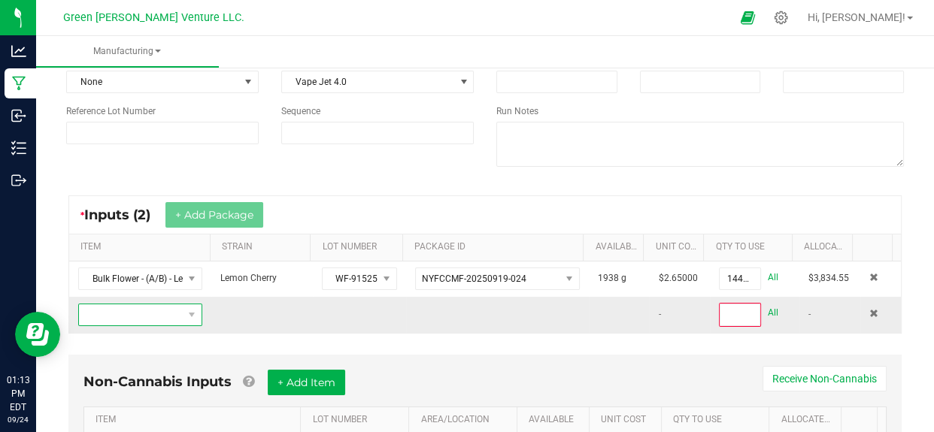
click at [135, 313] on span "NO DATA FOUND" at bounding box center [131, 315] width 104 height 21
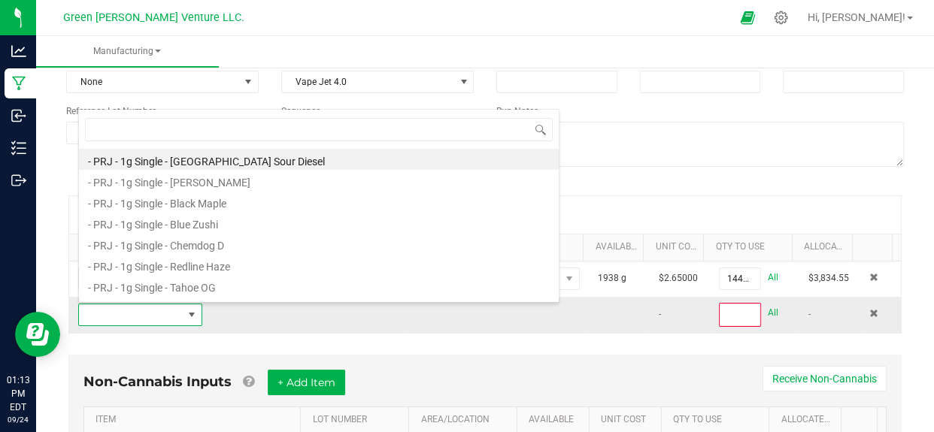
scroll to position [23, 118]
type input "dis"
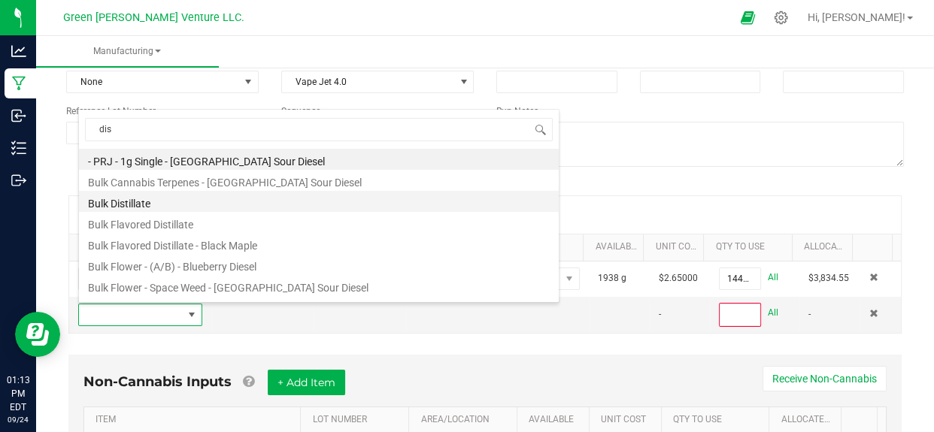
scroll to position [0, 0]
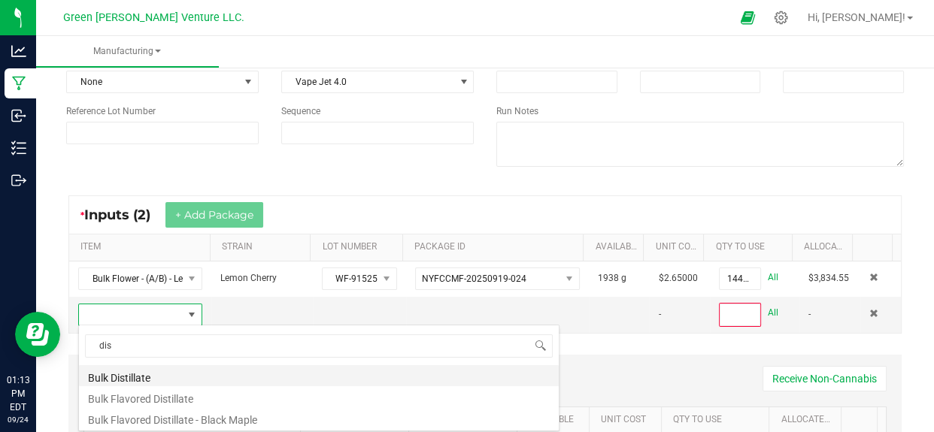
click at [121, 377] on li "Bulk Distillate" at bounding box center [319, 375] width 480 height 21
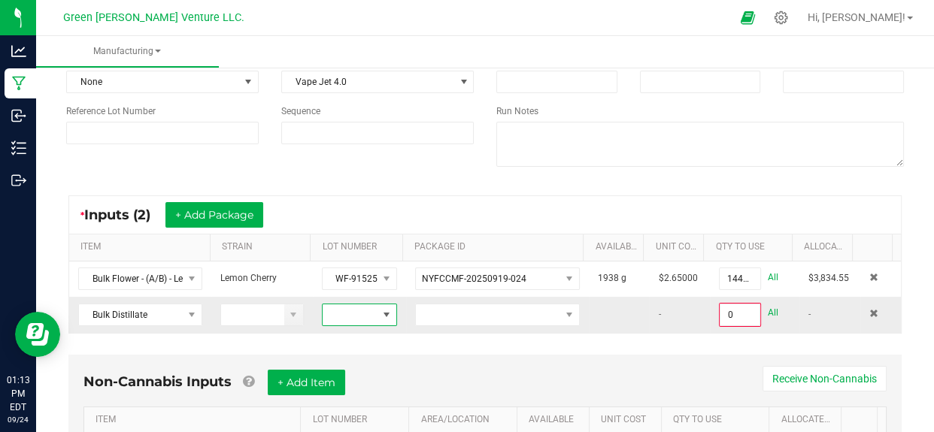
click at [336, 312] on span at bounding box center [350, 315] width 55 height 21
click at [375, 256] on li "012123-01THC-193FSD" at bounding box center [387, 262] width 141 height 26
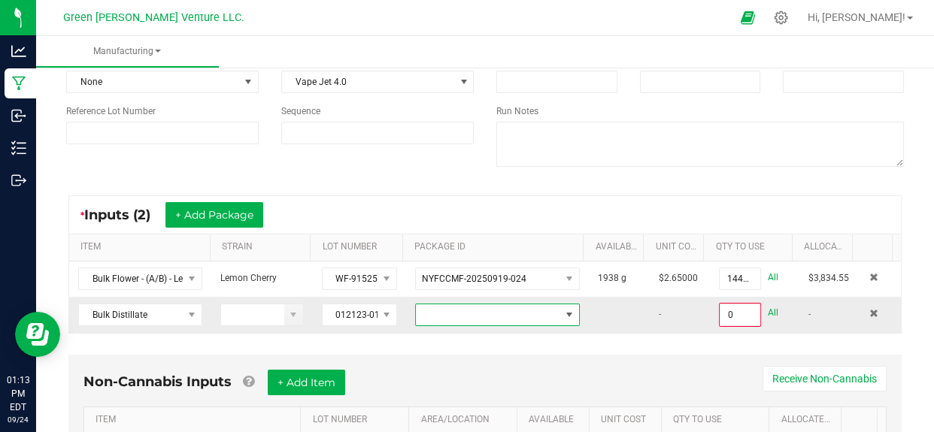
click at [454, 311] on span at bounding box center [488, 315] width 144 height 21
click at [452, 370] on li "NYFCCMF-20250324-136" at bounding box center [487, 378] width 159 height 26
click at [730, 311] on input "0" at bounding box center [739, 315] width 38 height 21
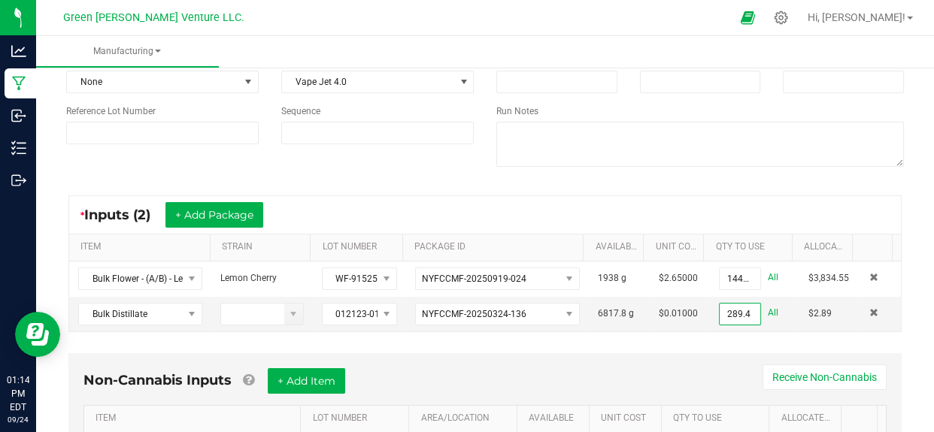
type input "289.4000 g"
click at [669, 381] on div "Non-Cannabis Inputs + Add Item Receive Non-Cannabis" at bounding box center [484, 386] width 803 height 37
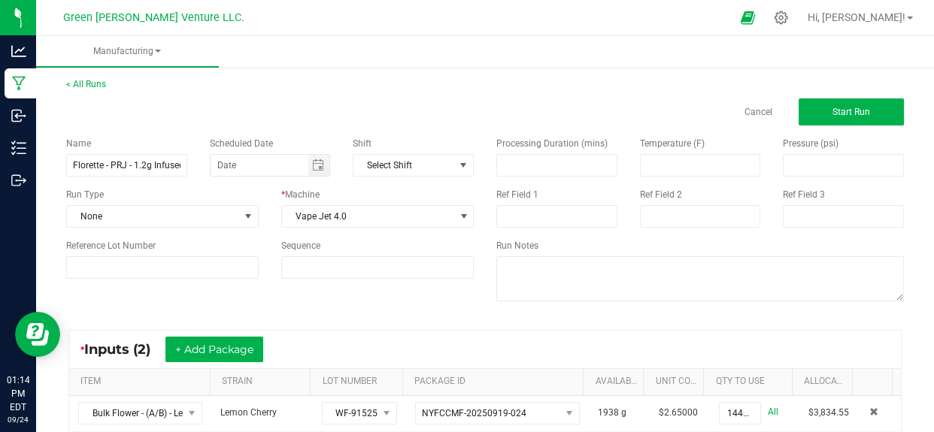
scroll to position [0, 0]
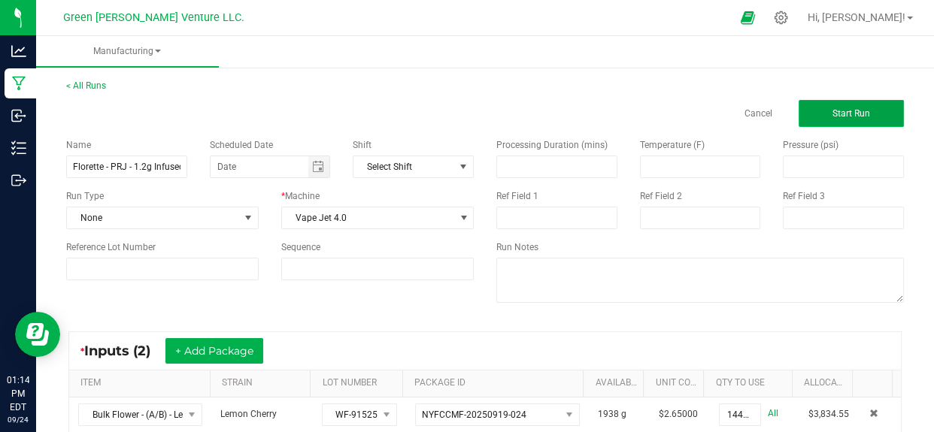
click at [825, 122] on button "Start Run" at bounding box center [851, 113] width 105 height 27
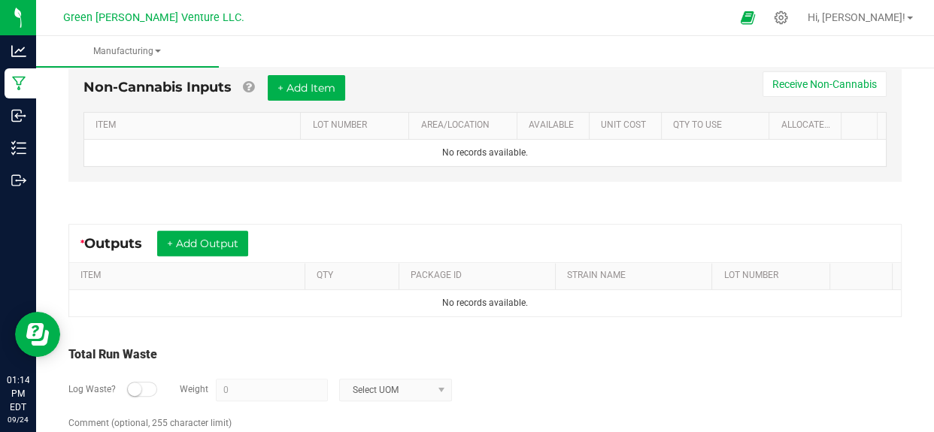
scroll to position [478, 0]
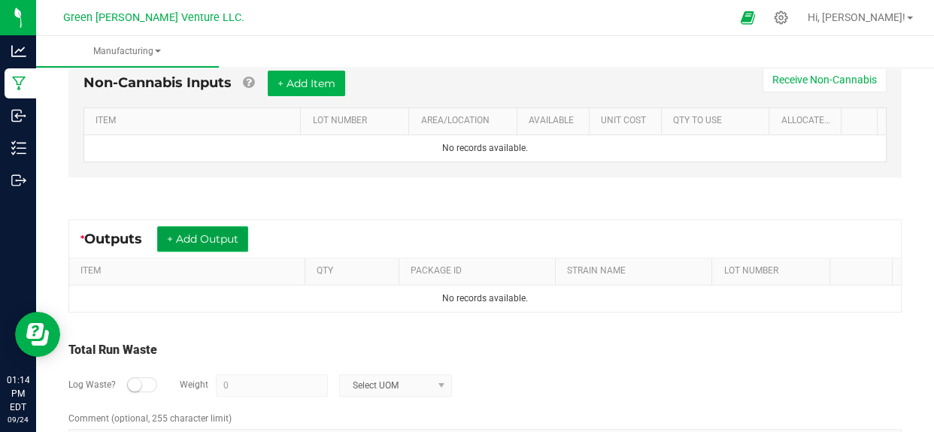
click at [232, 247] on button "+ Add Output" at bounding box center [202, 239] width 91 height 26
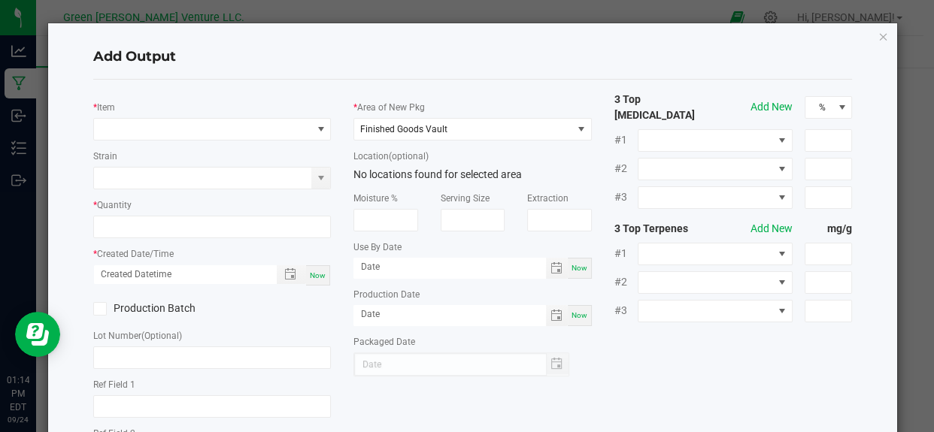
click at [219, 143] on div "* Item Strain * Quantity * Created Date/Time Now Production Batch Lot Number (O…" at bounding box center [212, 309] width 260 height 435
click at [223, 135] on span "NO DATA FOUND" at bounding box center [202, 129] width 217 height 21
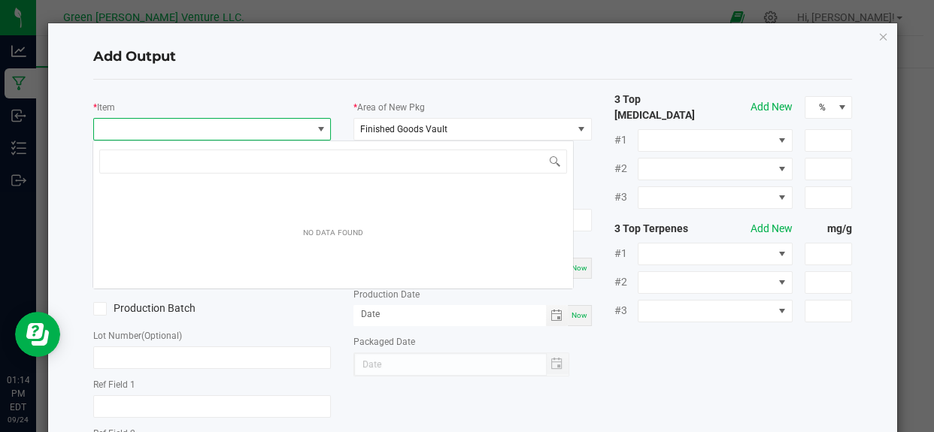
scroll to position [23, 234]
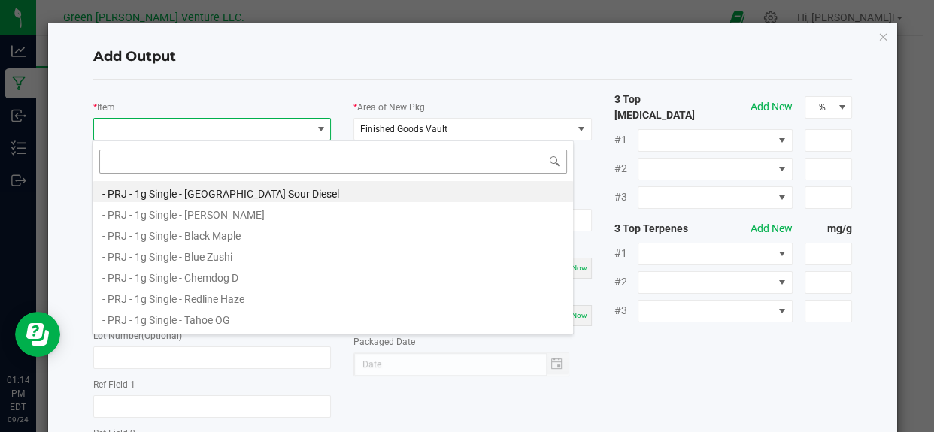
type input "Florette - PRJ - 1.2g Infused – Lemon Cherry"
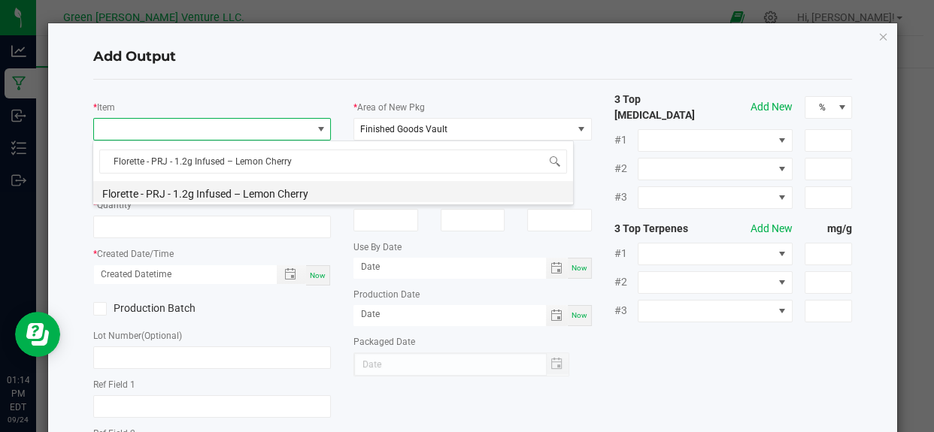
click at [182, 198] on li "Florette - PRJ - 1.2g Infused – Lemon Cherry" at bounding box center [333, 191] width 480 height 21
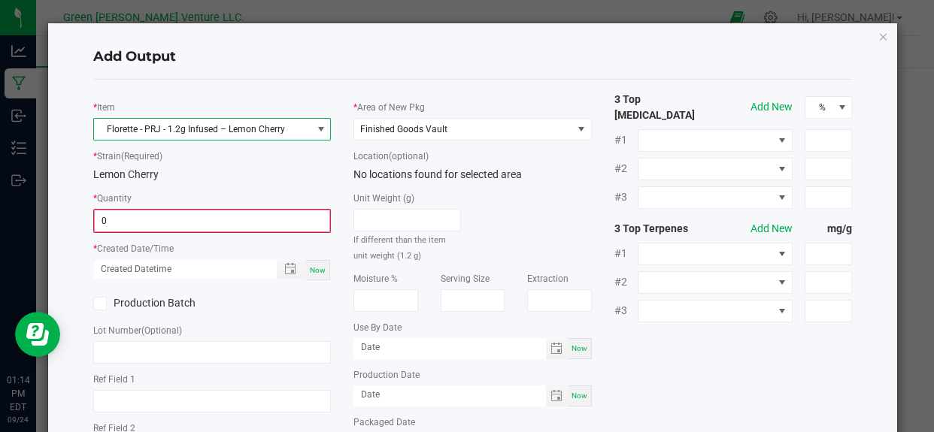
click at [147, 229] on input "0" at bounding box center [212, 221] width 235 height 21
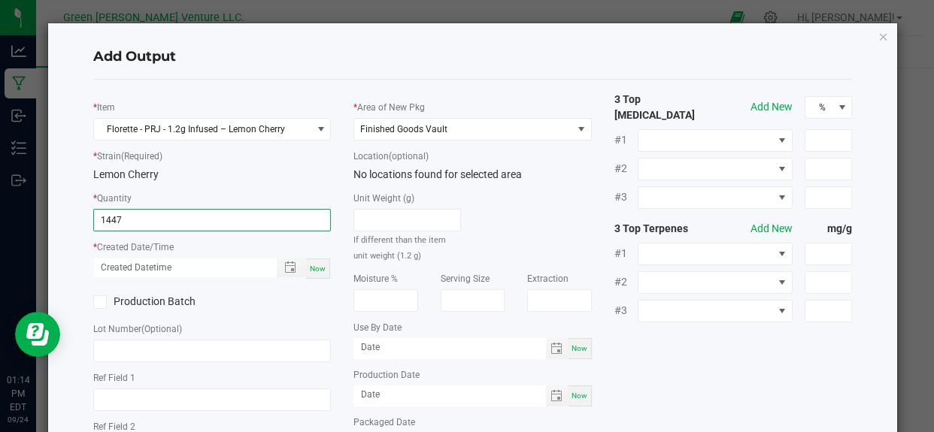
click at [302, 183] on div "Lemon Cherry" at bounding box center [212, 175] width 238 height 16
type input "1447 ea"
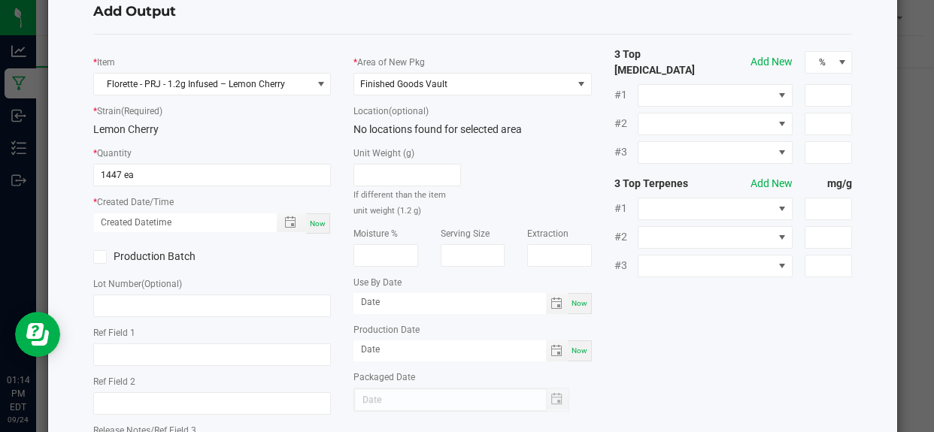
scroll to position [68, 0]
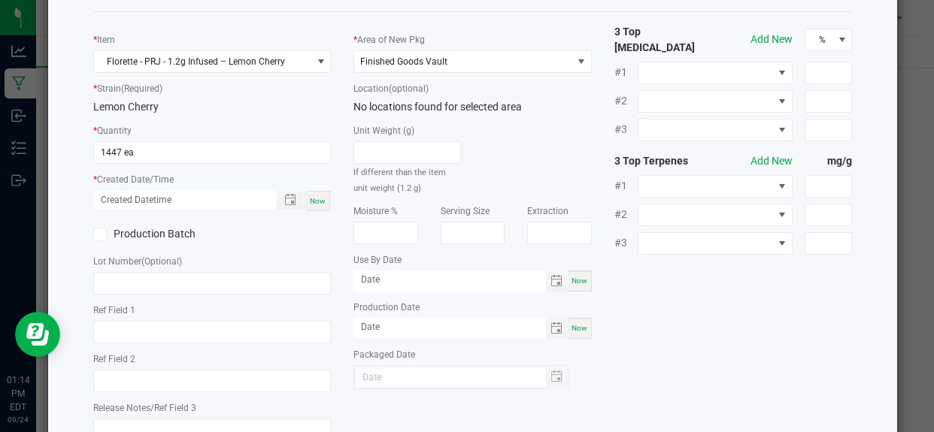
click at [310, 200] on span "Now" at bounding box center [318, 201] width 16 height 8
type input "[DATE] 1:14 PM"
type input "[DATE]"
click at [101, 235] on icon at bounding box center [100, 235] width 10 height 0
click at [0, 0] on input "Production Batch" at bounding box center [0, 0] width 0 height 0
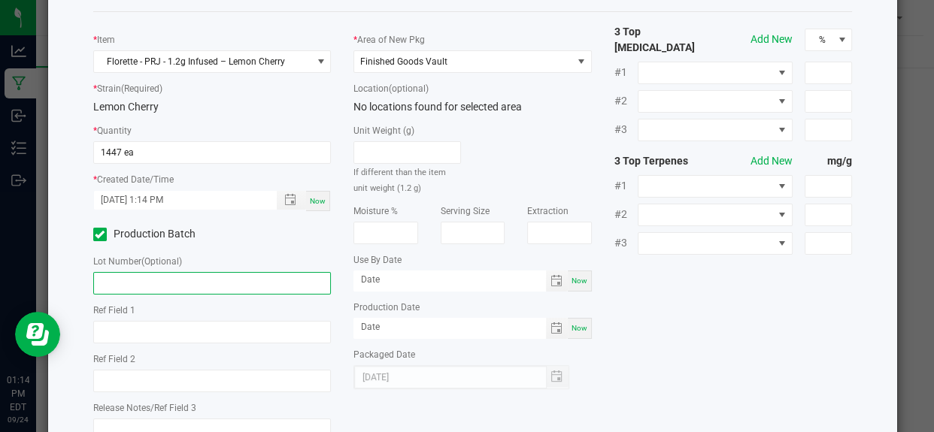
click at [126, 278] on input "text" at bounding box center [212, 283] width 238 height 23
paste input "PRJI-IMB-LCY-092225"
type input "PRJI-IMB-LCY-092225"
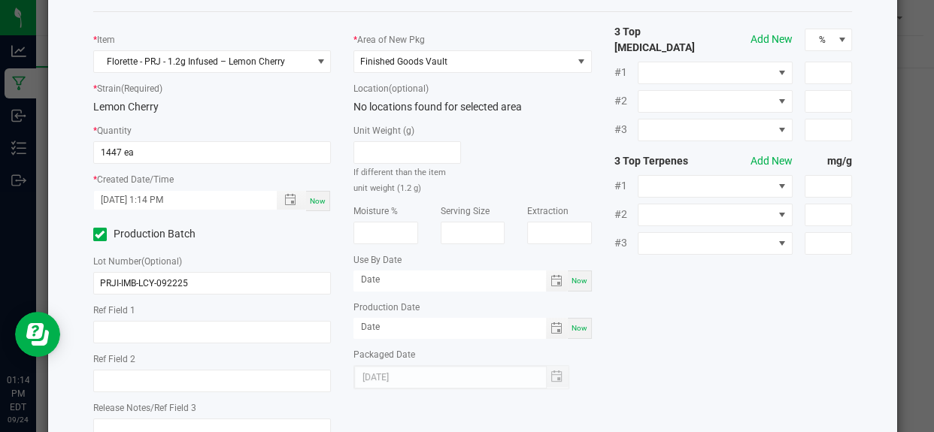
click at [69, 264] on div "Add Output * Item Florette - PRJ - 1.2g Infused – Lemon Cherry * Strain (Requir…" at bounding box center [472, 236] width 849 height 560
click at [97, 235] on icon at bounding box center [100, 235] width 10 height 0
click at [0, 0] on input "Production Batch" at bounding box center [0, 0] width 0 height 0
click at [97, 235] on icon at bounding box center [100, 235] width 10 height 0
click at [0, 0] on input "Production Batch" at bounding box center [0, 0] width 0 height 0
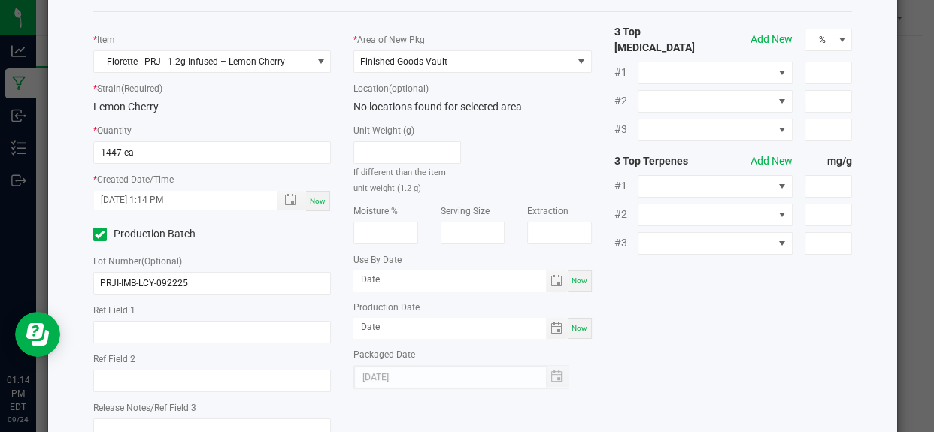
click at [69, 226] on div "Add Output * Item Florette - PRJ - 1.2g Infused – Lemon Cherry * Strain (Requir…" at bounding box center [472, 236] width 849 height 560
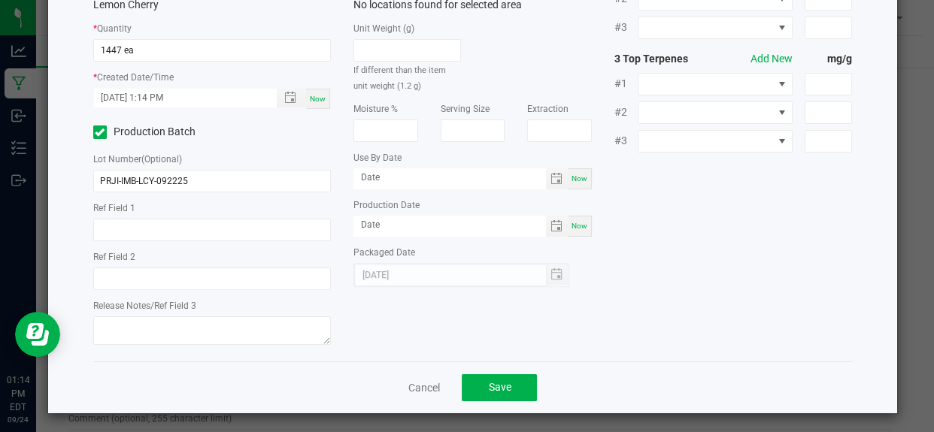
scroll to position [177, 0]
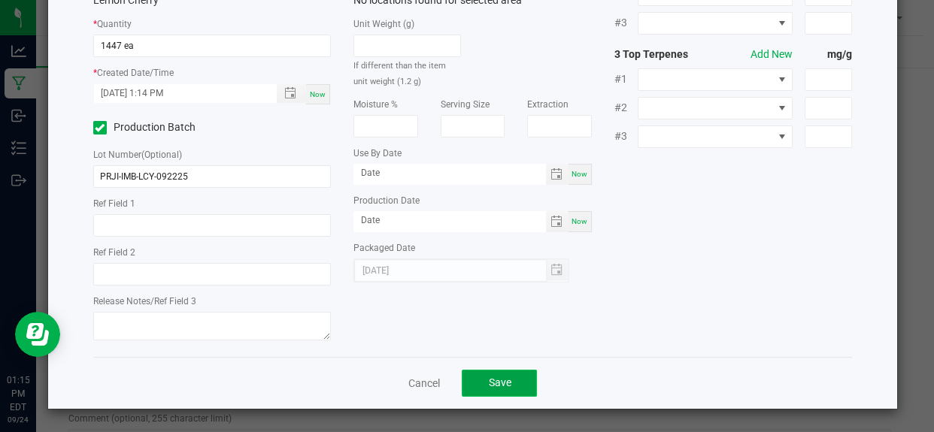
click at [524, 390] on button "Save" at bounding box center [499, 383] width 75 height 27
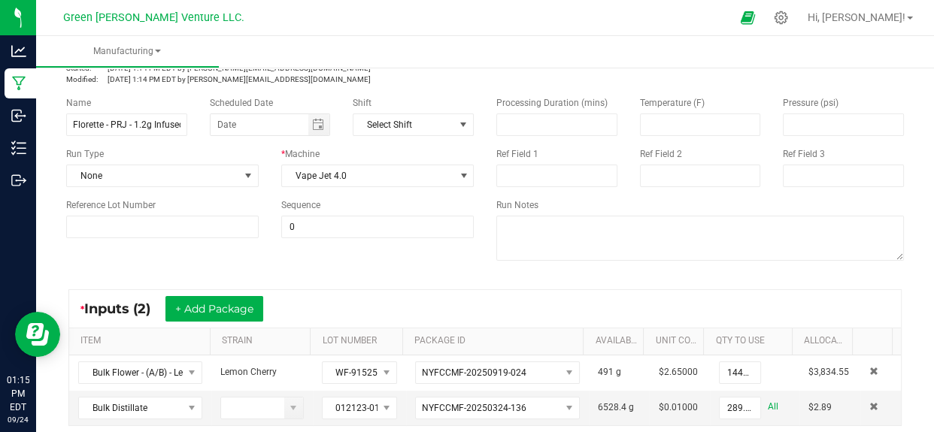
scroll to position [0, 0]
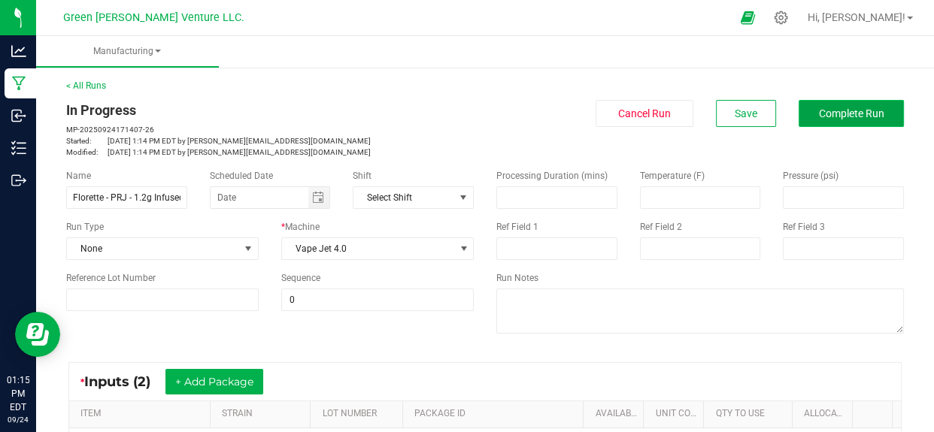
click at [829, 120] on span "Complete Run" at bounding box center [851, 114] width 65 height 12
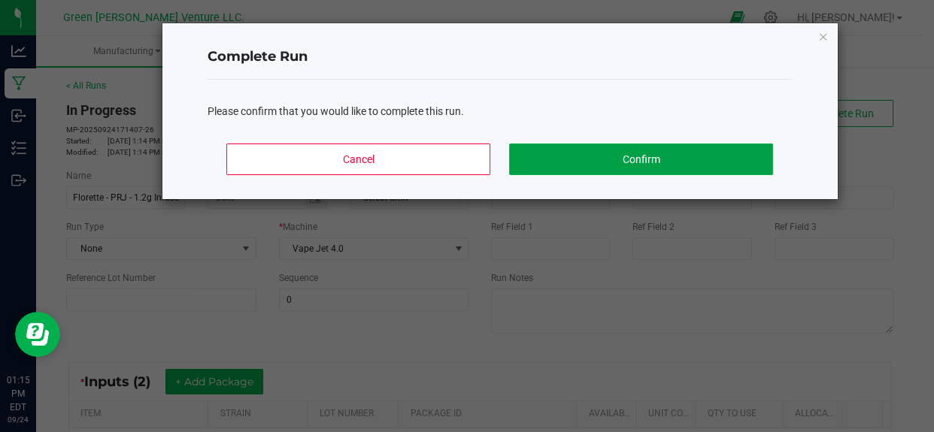
click at [618, 162] on button "Confirm" at bounding box center [640, 160] width 263 height 32
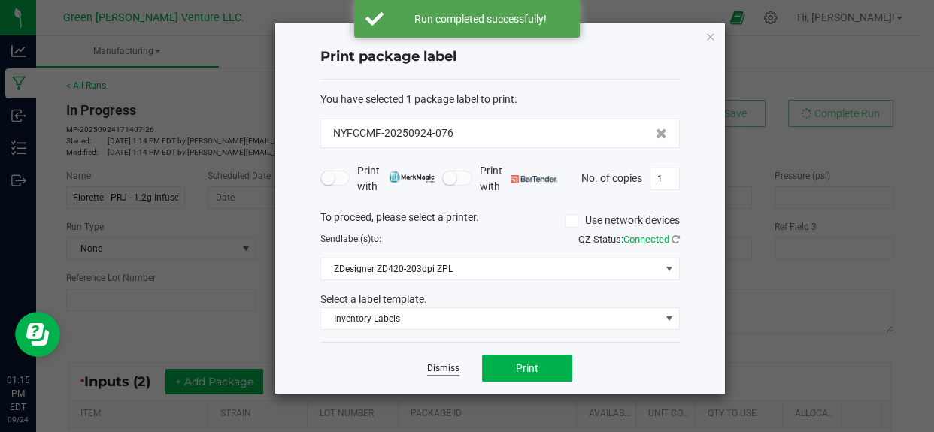
click at [441, 362] on link "Dismiss" at bounding box center [443, 368] width 32 height 13
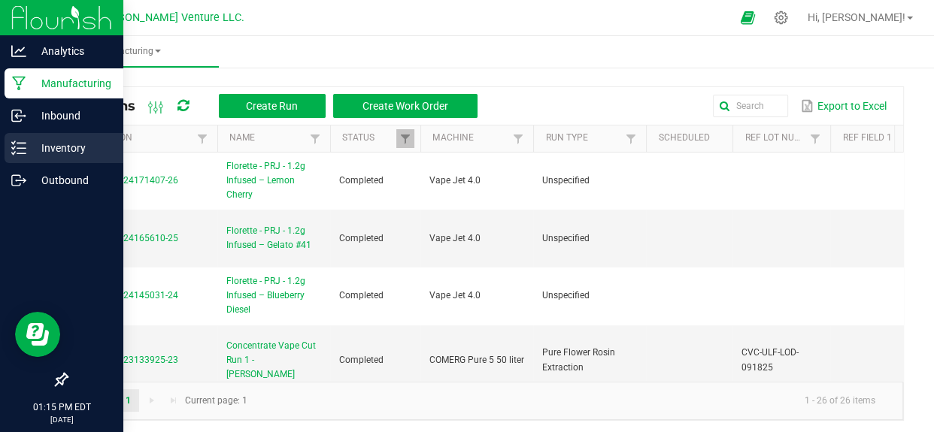
click at [104, 150] on p "Inventory" at bounding box center [71, 148] width 90 height 18
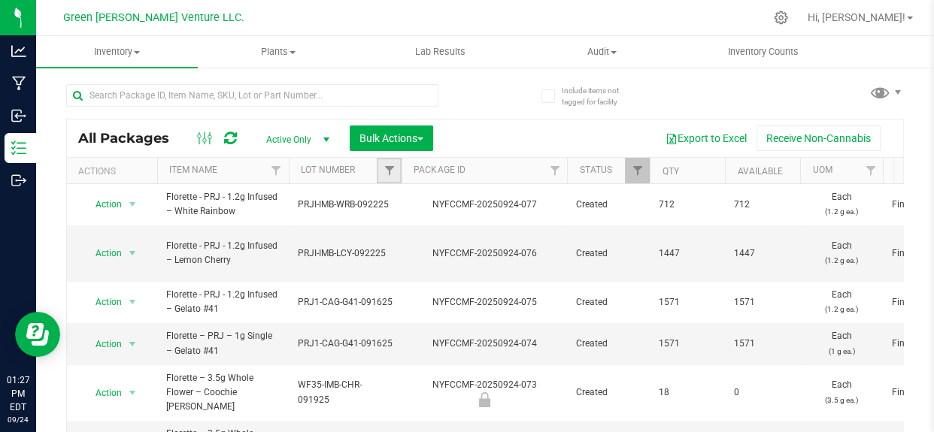
click at [387, 164] on link "Filter" at bounding box center [389, 171] width 25 height 26
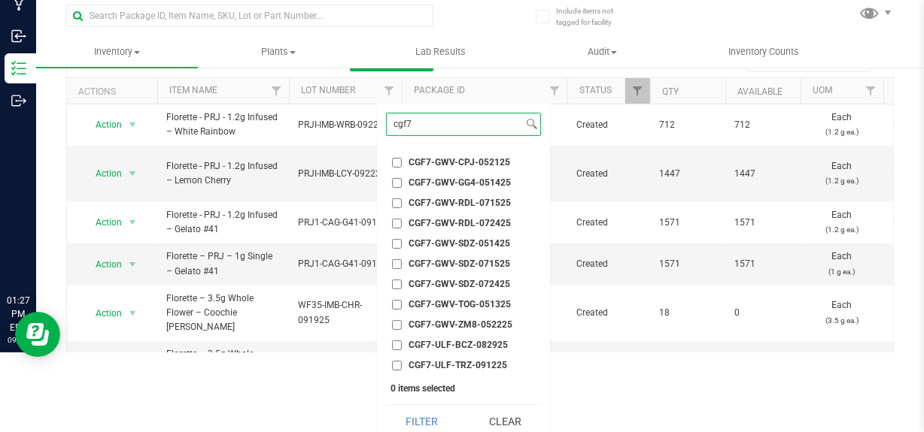
scroll to position [90, 0]
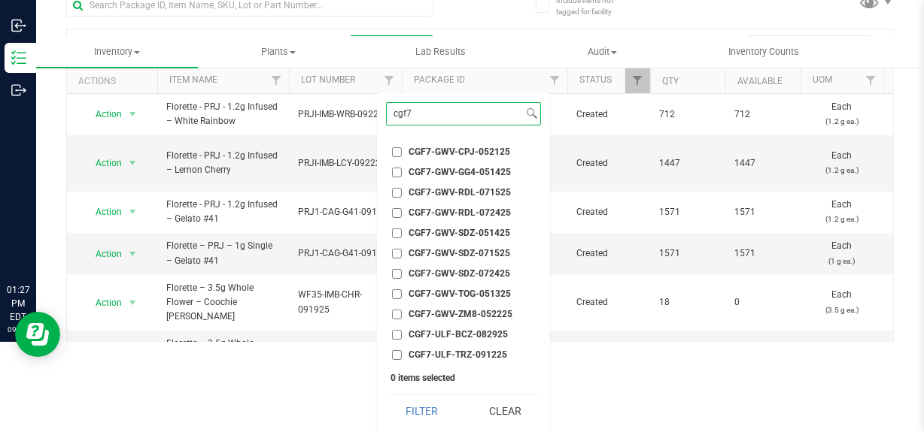
type input "cgf7"
click at [475, 350] on span "CGF7-ULF-TRZ-091225" at bounding box center [457, 354] width 99 height 9
click at [402, 350] on input "CGF7-ULF-TRZ-091225" at bounding box center [397, 355] width 10 height 10
checkbox input "true"
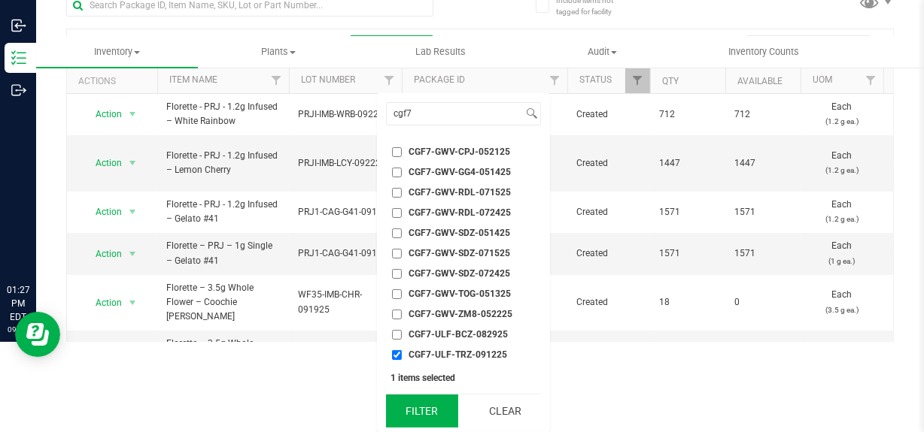
click at [445, 420] on button "Filter" at bounding box center [422, 411] width 72 height 33
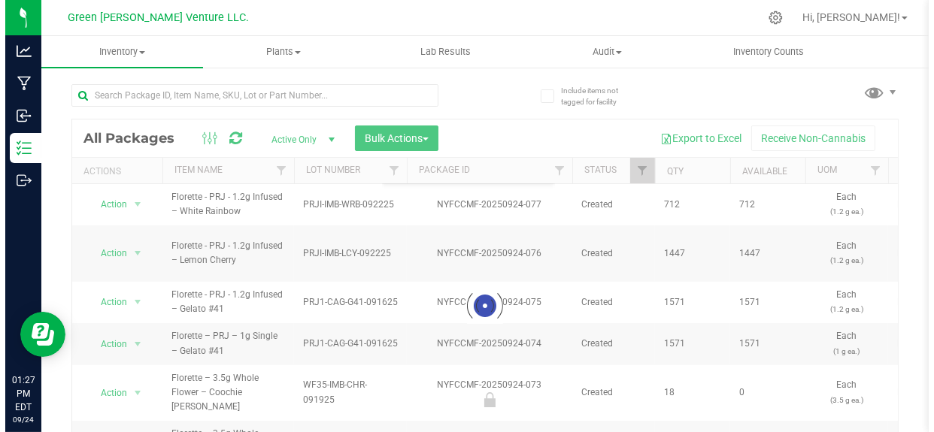
scroll to position [0, 0]
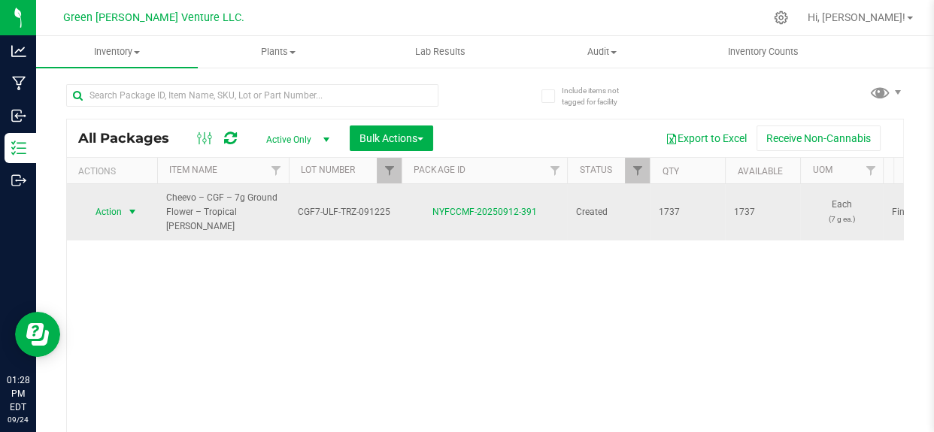
click at [126, 208] on span "select" at bounding box center [132, 212] width 19 height 21
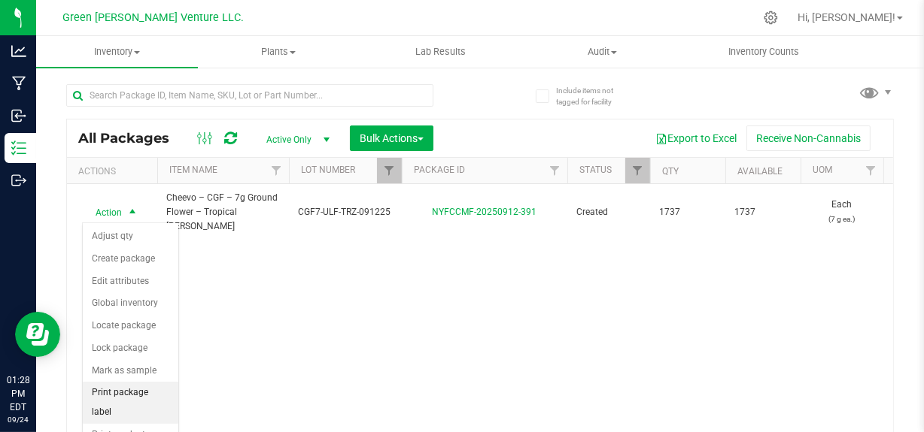
click at [125, 396] on li "Print package label" at bounding box center [131, 402] width 96 height 41
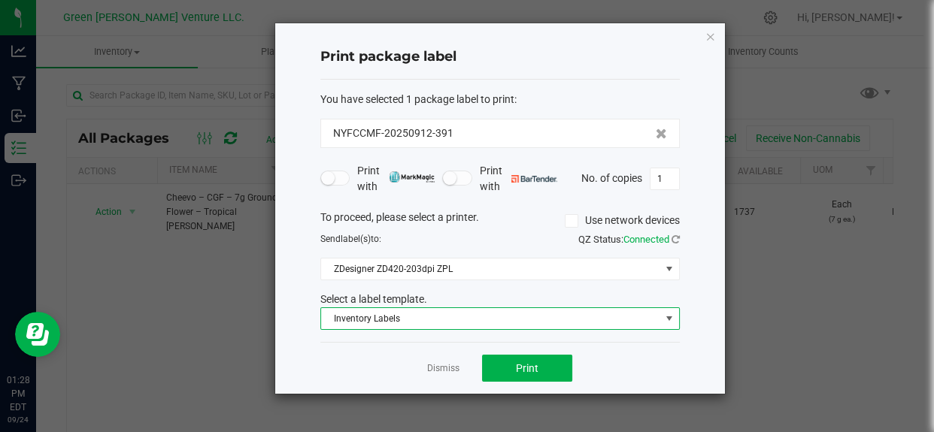
click at [341, 320] on span "Inventory Labels" at bounding box center [490, 318] width 339 height 21
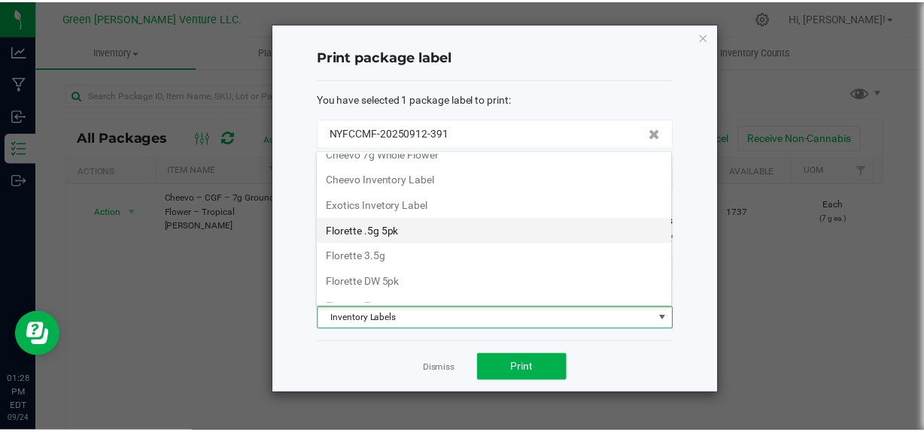
scroll to position [120, 0]
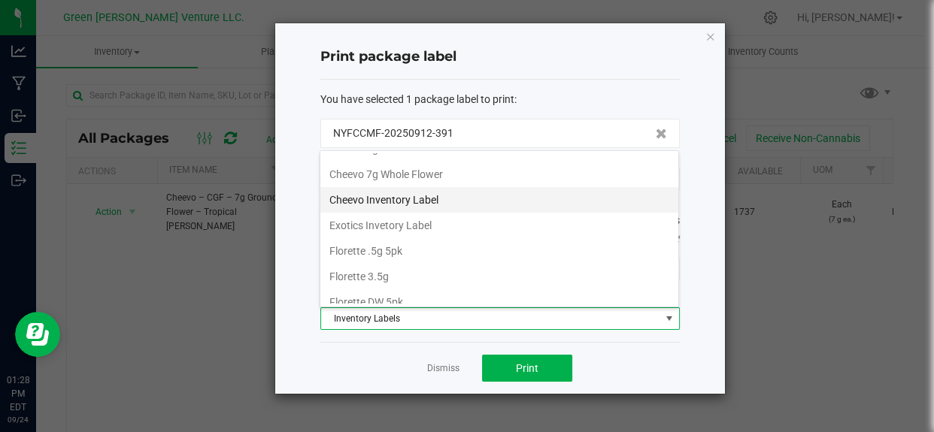
click at [401, 200] on li "Cheevo Inventory Label" at bounding box center [499, 200] width 358 height 26
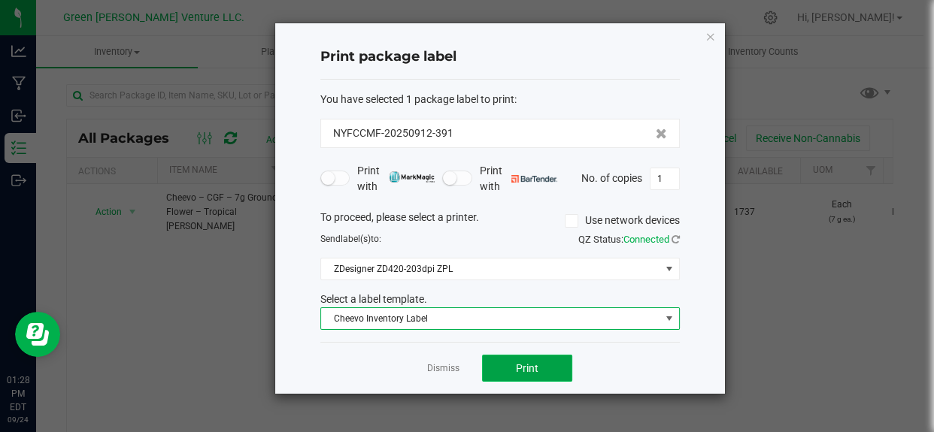
click at [530, 368] on span "Print" at bounding box center [527, 368] width 23 height 12
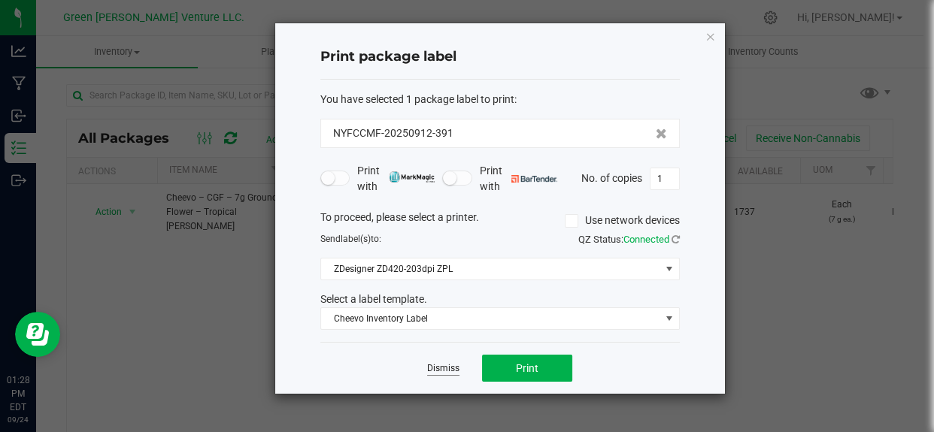
click at [427, 373] on link "Dismiss" at bounding box center [443, 368] width 32 height 13
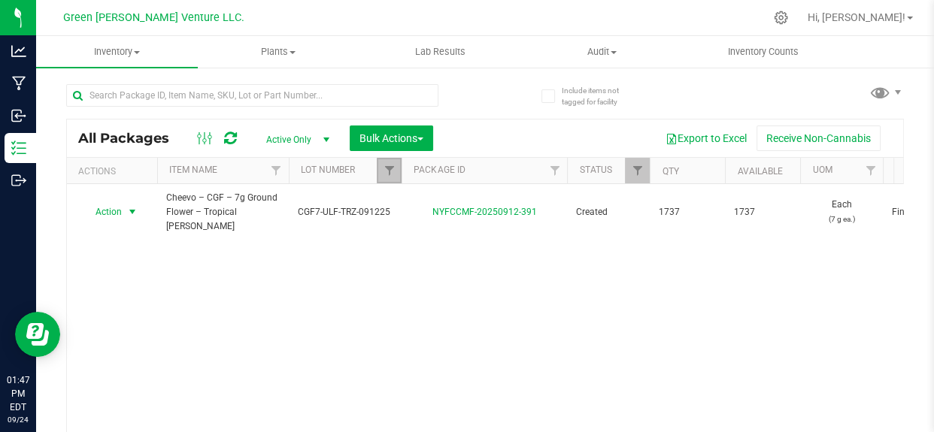
click at [393, 177] on link "Filter" at bounding box center [389, 171] width 25 height 26
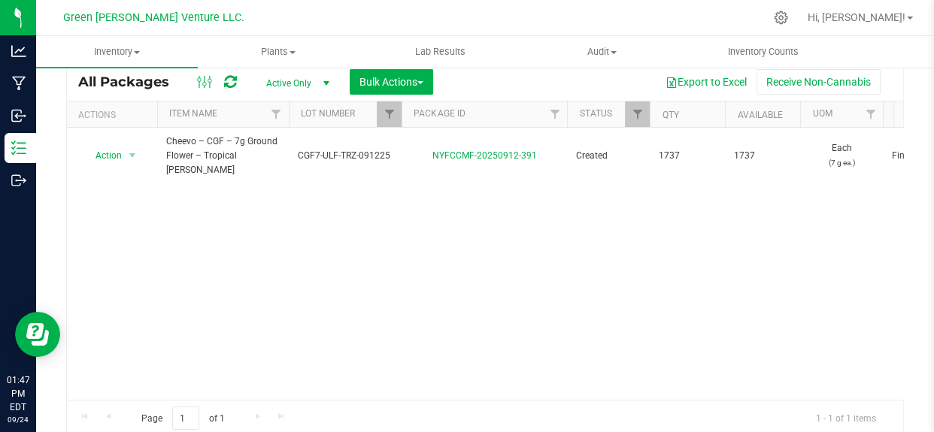
scroll to position [92, 0]
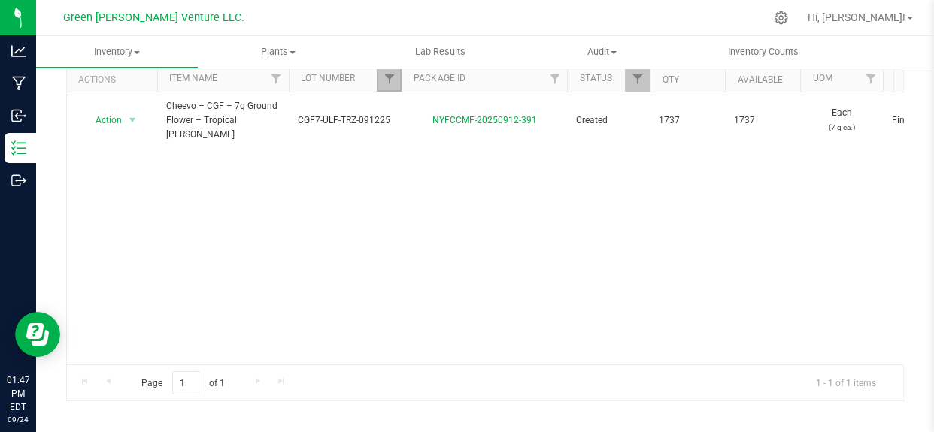
click at [391, 89] on link "Filter" at bounding box center [389, 79] width 25 height 26
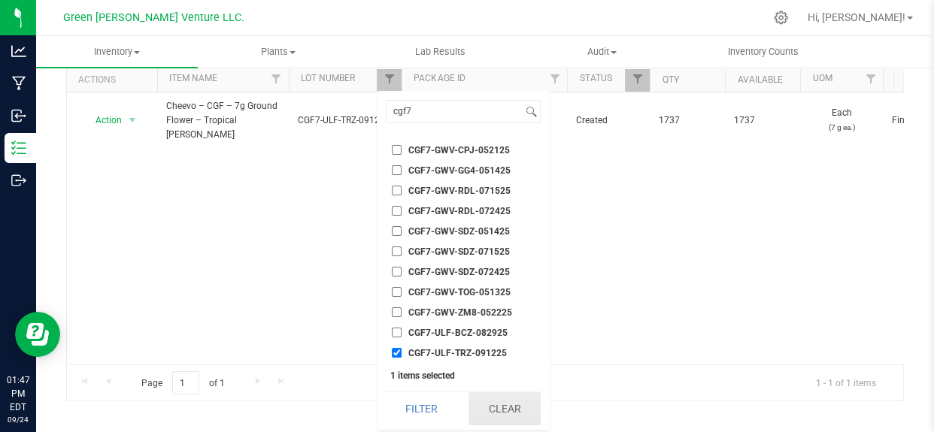
click at [501, 404] on button "Clear" at bounding box center [505, 409] width 72 height 33
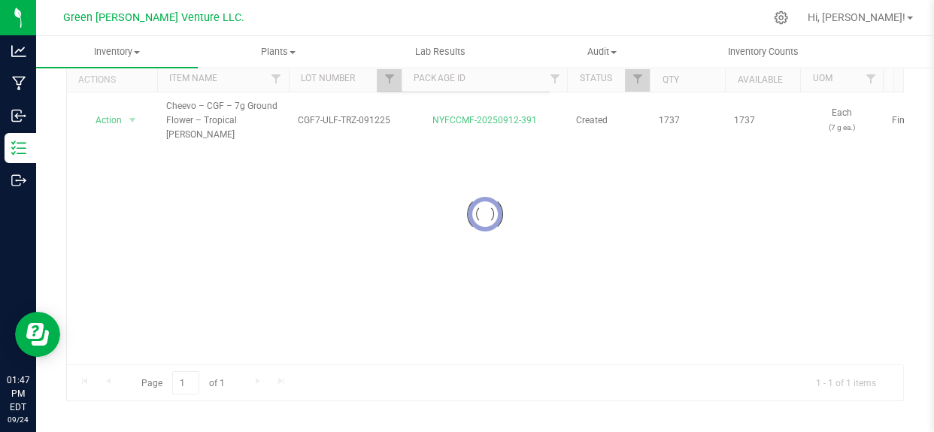
scroll to position [1351, 0]
